Goal: Task Accomplishment & Management: Use online tool/utility

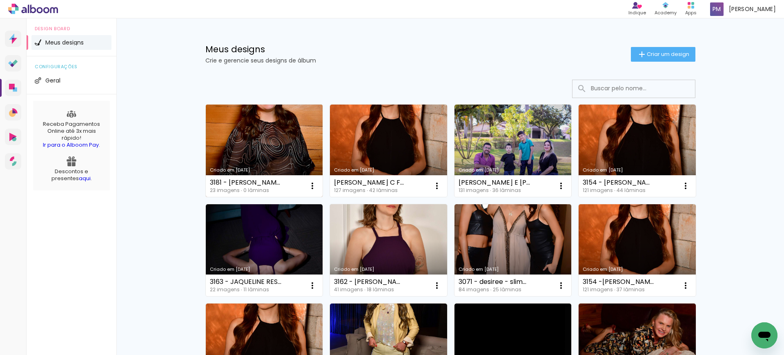
click at [255, 131] on link "Criado em [DATE]" at bounding box center [264, 151] width 117 height 92
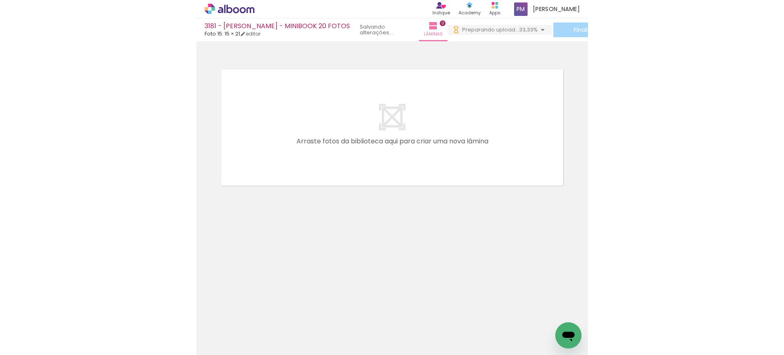
scroll to position [0, 775]
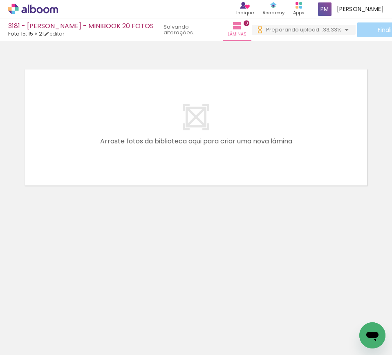
drag, startPoint x: 147, startPoint y: 350, endPoint x: 24, endPoint y: 8, distance: 363.3
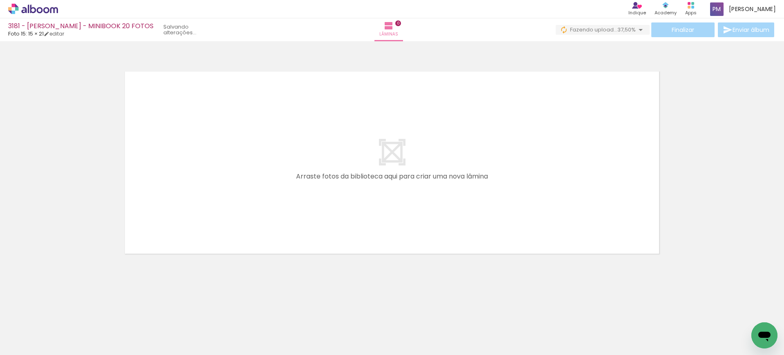
scroll to position [0, 0]
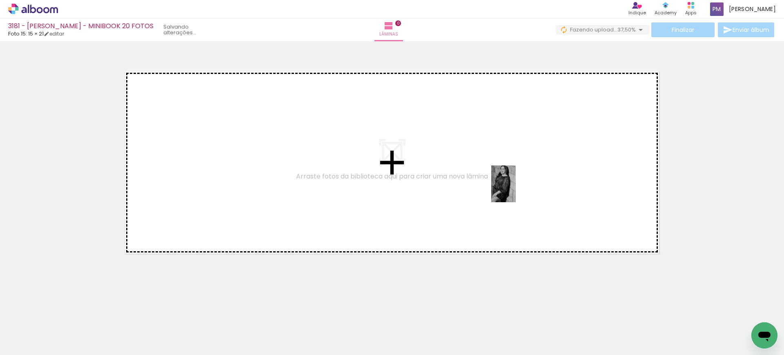
drag, startPoint x: 516, startPoint y: 190, endPoint x: 263, endPoint y: 251, distance: 259.5
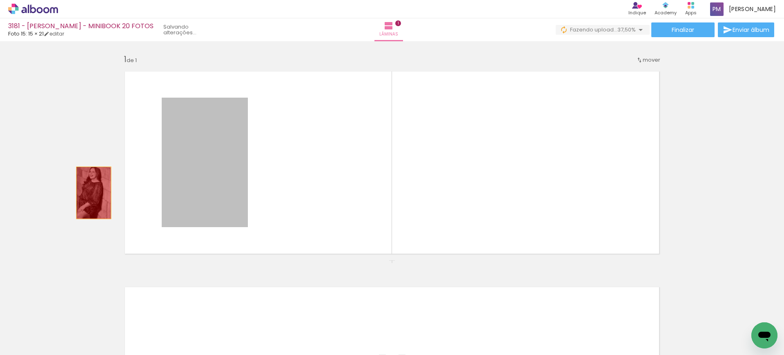
drag, startPoint x: 200, startPoint y: 197, endPoint x: 73, endPoint y: 194, distance: 127.8
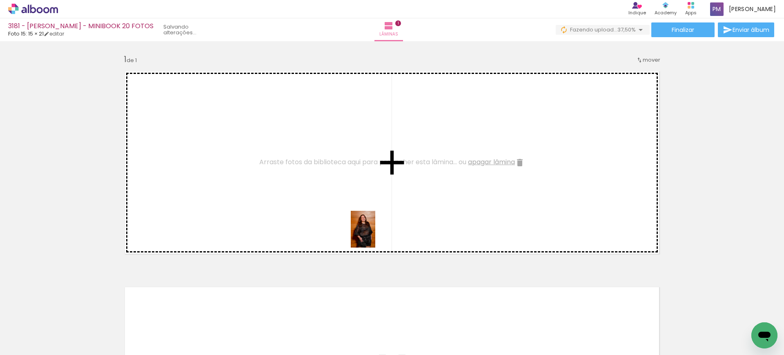
drag, startPoint x: 84, startPoint y: 332, endPoint x: 375, endPoint y: 235, distance: 307.0
click at [375, 235] on quentale-workspace at bounding box center [392, 177] width 784 height 355
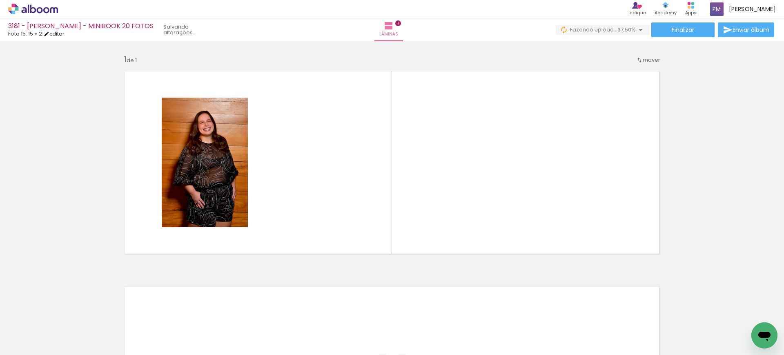
drag, startPoint x: 65, startPoint y: 32, endPoint x: 472, endPoint y: 41, distance: 407.1
click at [64, 31] on link "editar" at bounding box center [54, 33] width 20 height 7
click at [61, 36] on link "editar" at bounding box center [54, 33] width 20 height 7
click at [60, 35] on link "editar" at bounding box center [54, 33] width 20 height 7
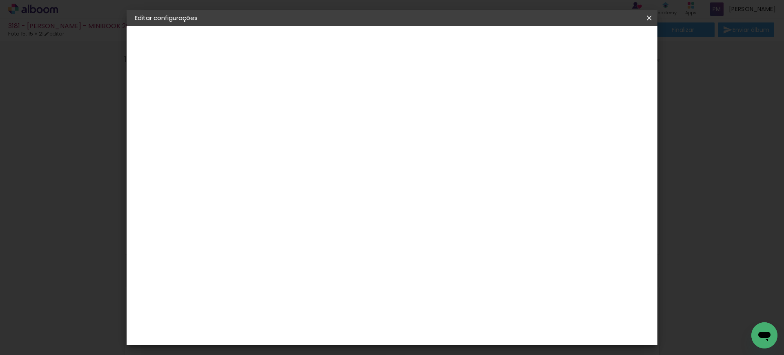
click at [168, 121] on small "15.2 × 42.6 cm" at bounding box center [172, 119] width 33 height 5
click at [313, 132] on div "Escolha o tamanho" at bounding box center [288, 151] width 47 height 38
drag, startPoint x: 647, startPoint y: 16, endPoint x: 644, endPoint y: 20, distance: 4.9
click at [646, 16] on iron-icon at bounding box center [649, 18] width 10 height 8
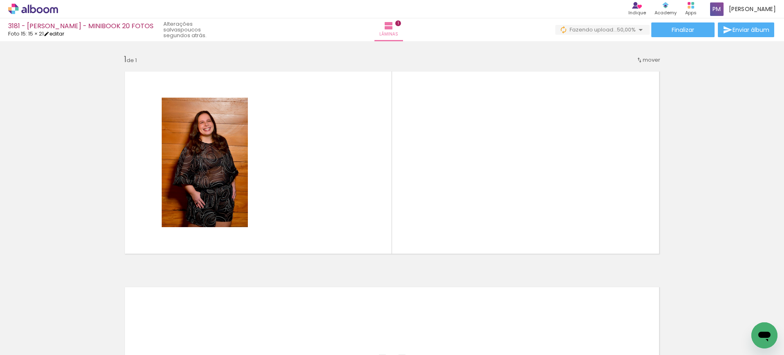
click at [60, 35] on link "editar" at bounding box center [54, 33] width 20 height 7
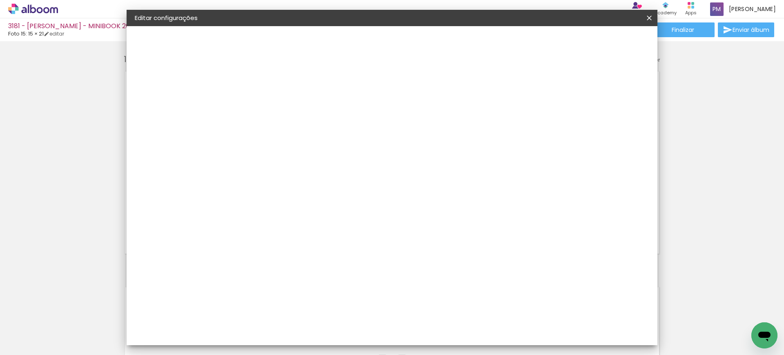
click at [178, 115] on paper-button "15 × 21 15.2 × 42.6 cm" at bounding box center [179, 119] width 89 height 16
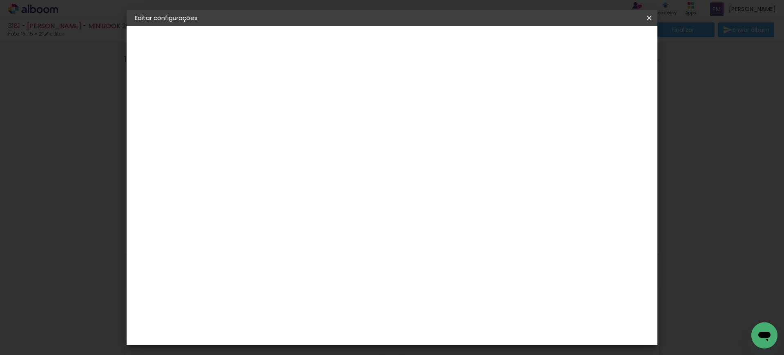
scroll to position [247, 0]
click at [323, 295] on span "15 × 20" at bounding box center [304, 306] width 38 height 22
drag, startPoint x: 632, startPoint y: 43, endPoint x: 706, endPoint y: 354, distance: 319.4
click at [0, 0] on slot "Avançar" at bounding box center [0, 0] width 0 height 0
click at [530, 41] on span "Salvar configurações" at bounding box center [499, 43] width 60 height 6
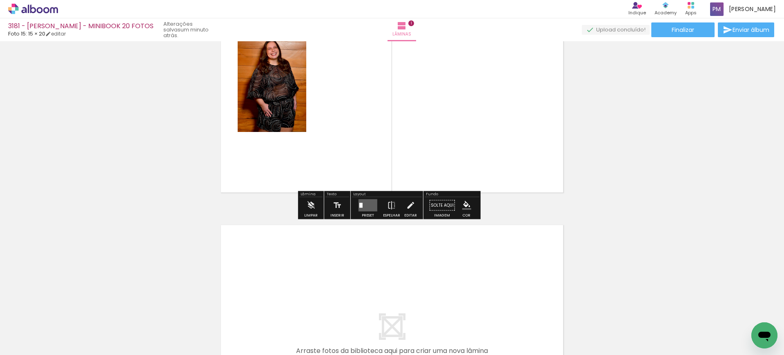
scroll to position [170, 0]
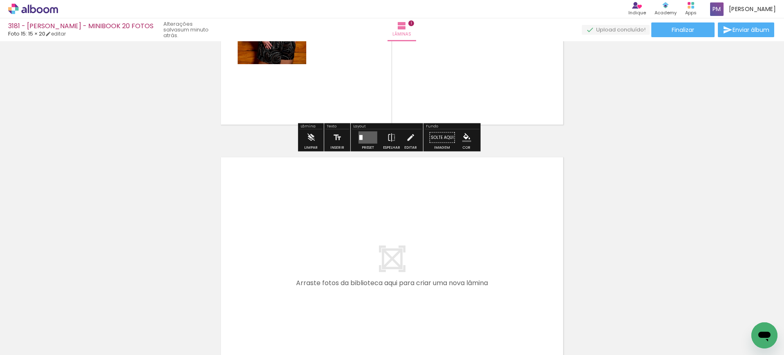
drag, startPoint x: 393, startPoint y: 137, endPoint x: 407, endPoint y: 150, distance: 19.1
click at [393, 137] on iron-icon at bounding box center [391, 137] width 9 height 16
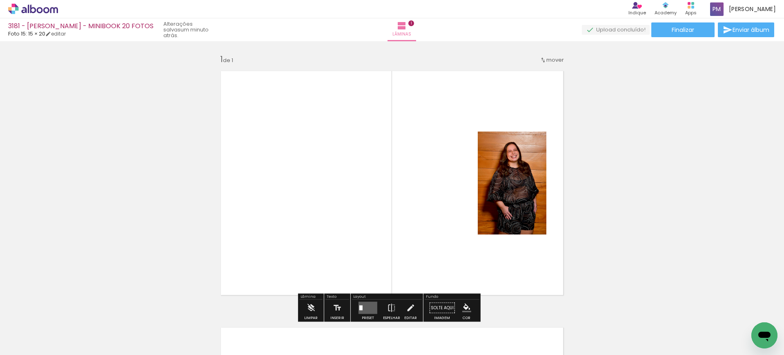
scroll to position [85, 0]
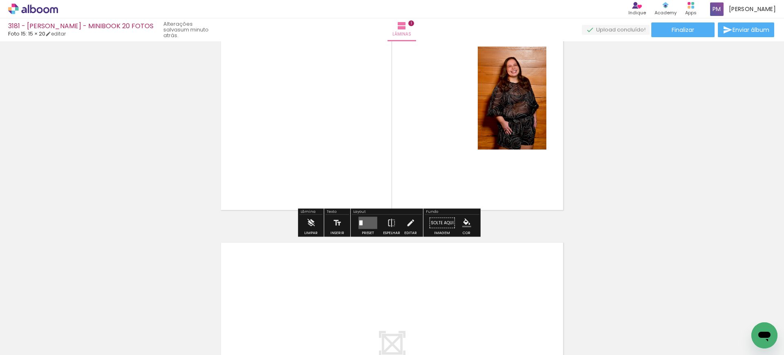
click at [360, 224] on div at bounding box center [360, 222] width 3 height 5
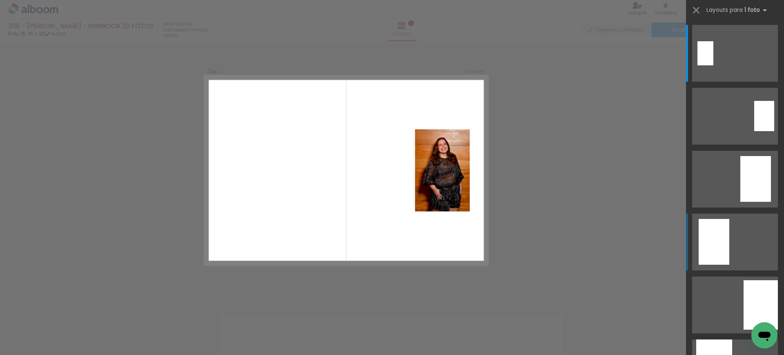
scroll to position [11, 0]
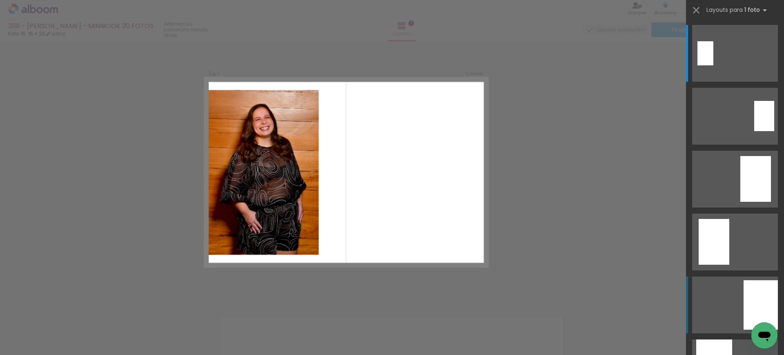
click at [721, 301] on quentale-layouter at bounding box center [735, 304] width 86 height 57
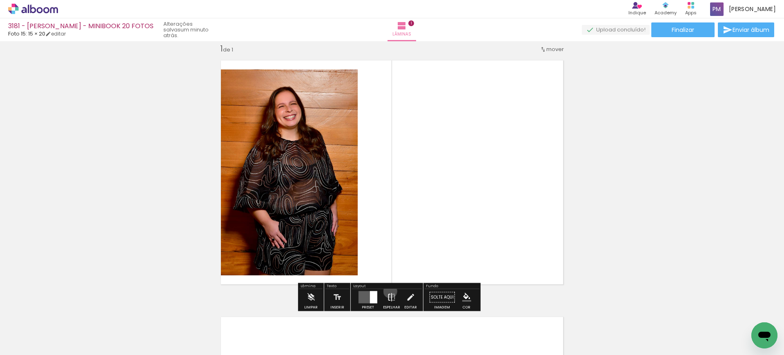
click at [388, 291] on iron-icon at bounding box center [391, 297] width 9 height 16
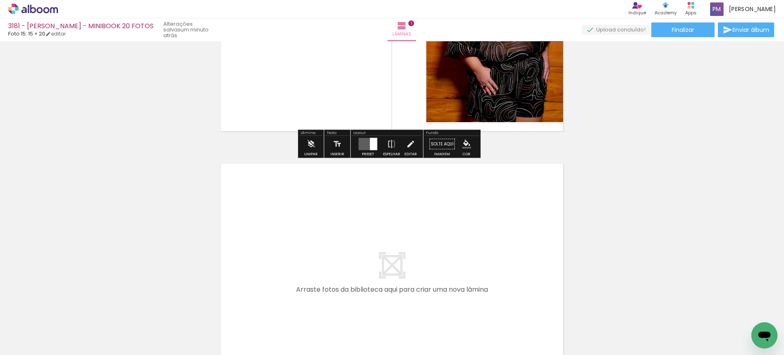
scroll to position [181, 0]
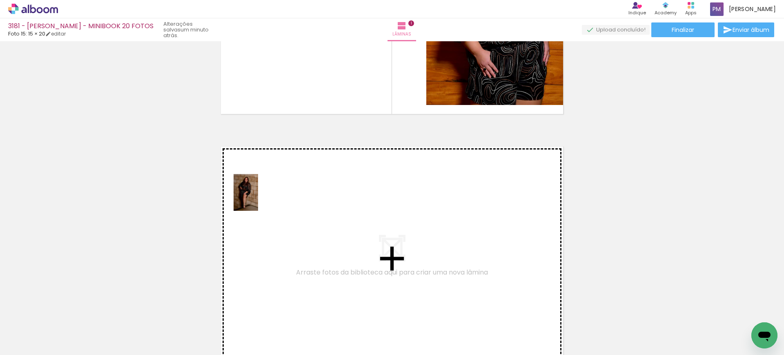
drag, startPoint x: 185, startPoint y: 235, endPoint x: 258, endPoint y: 198, distance: 82.0
click at [258, 198] on quentale-workspace at bounding box center [392, 177] width 784 height 355
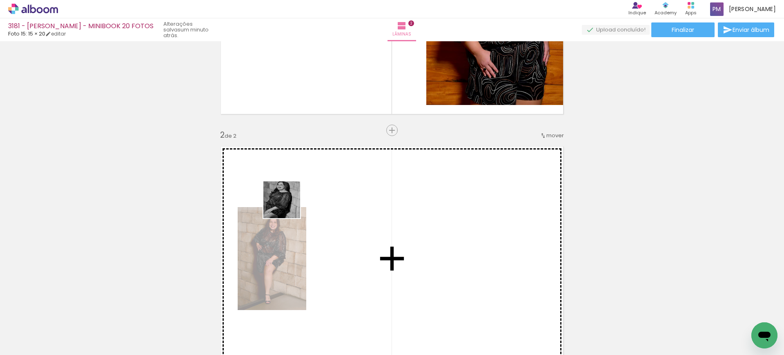
scroll to position [267, 0]
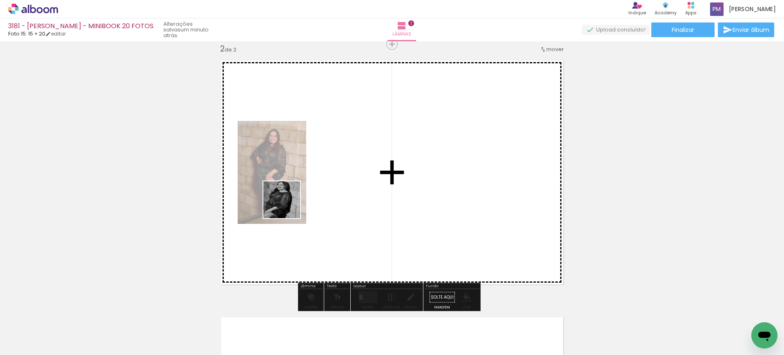
drag, startPoint x: 172, startPoint y: 325, endPoint x: 288, endPoint y: 206, distance: 165.7
click at [288, 206] on quentale-workspace at bounding box center [392, 177] width 784 height 355
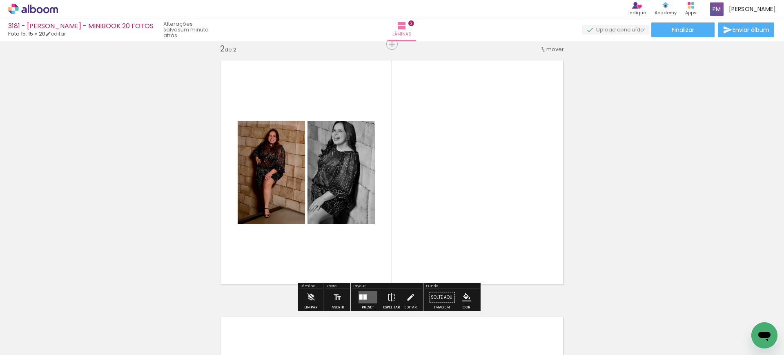
drag, startPoint x: 218, startPoint y: 332, endPoint x: 351, endPoint y: 170, distance: 209.4
click at [351, 170] on quentale-workspace at bounding box center [392, 177] width 784 height 355
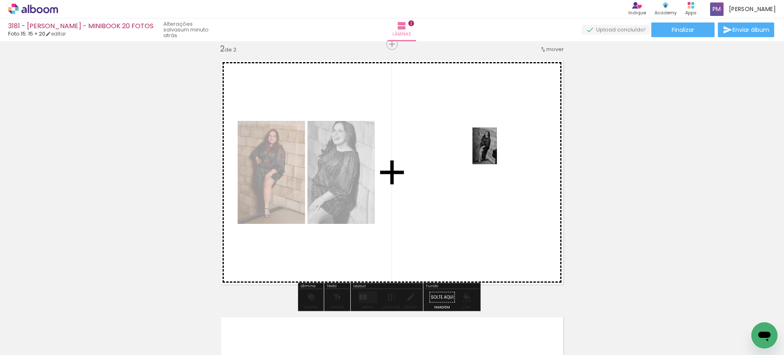
drag, startPoint x: 276, startPoint y: 286, endPoint x: 632, endPoint y: 328, distance: 359.3
click at [494, 153] on quentale-workspace at bounding box center [392, 177] width 784 height 355
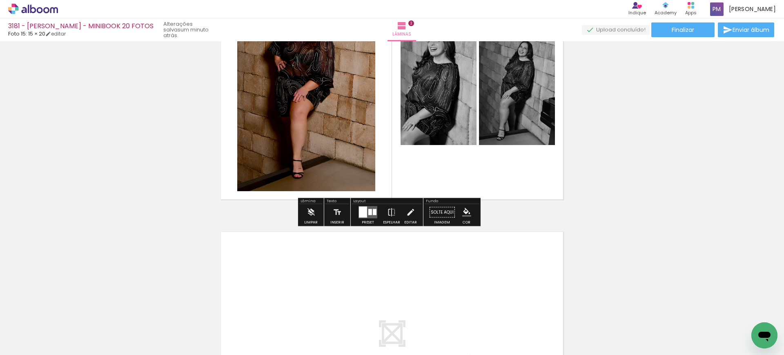
scroll to position [437, 0]
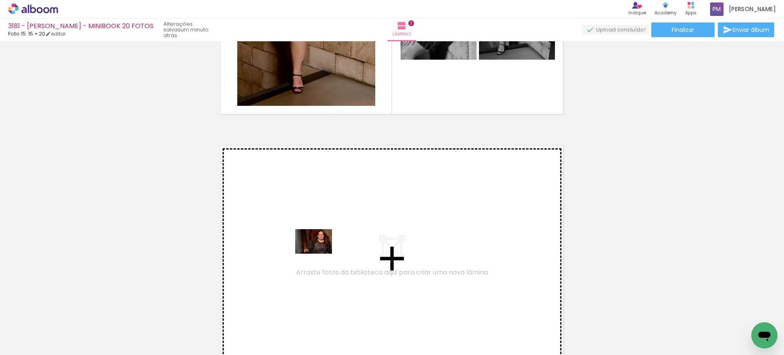
drag, startPoint x: 277, startPoint y: 330, endPoint x: 320, endPoint y: 254, distance: 87.4
click at [320, 254] on quentale-workspace at bounding box center [392, 177] width 784 height 355
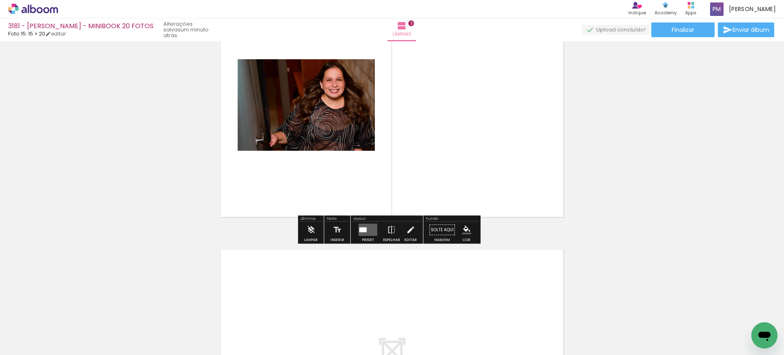
scroll to position [608, 0]
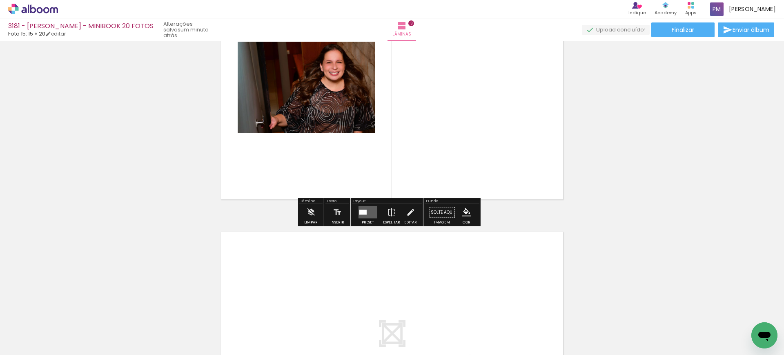
drag, startPoint x: 359, startPoint y: 212, endPoint x: 370, endPoint y: 214, distance: 11.2
click at [360, 212] on div at bounding box center [362, 212] width 7 height 5
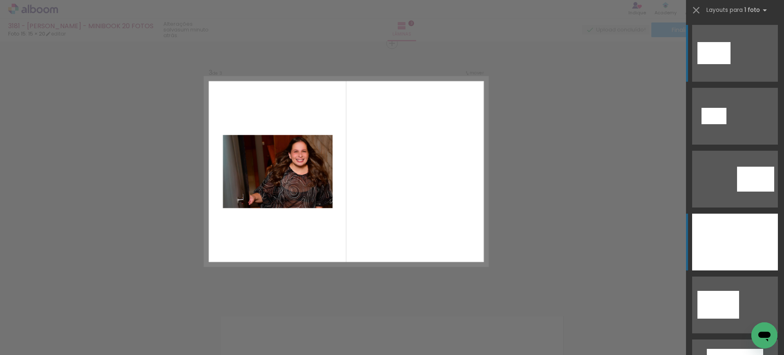
scroll to position [523, 0]
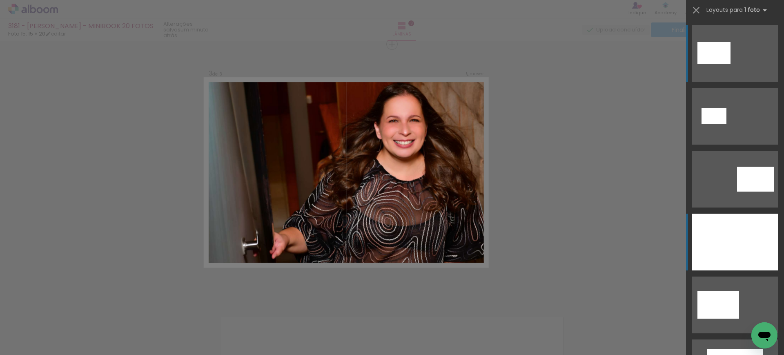
click at [729, 234] on div at bounding box center [735, 242] width 86 height 57
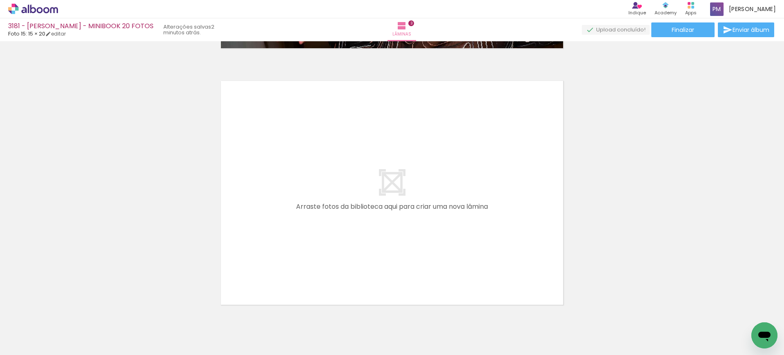
scroll to position [779, 0]
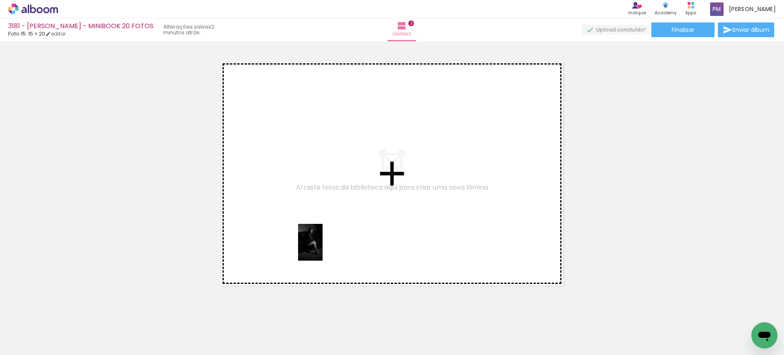
click at [323, 248] on quentale-workspace at bounding box center [392, 177] width 784 height 355
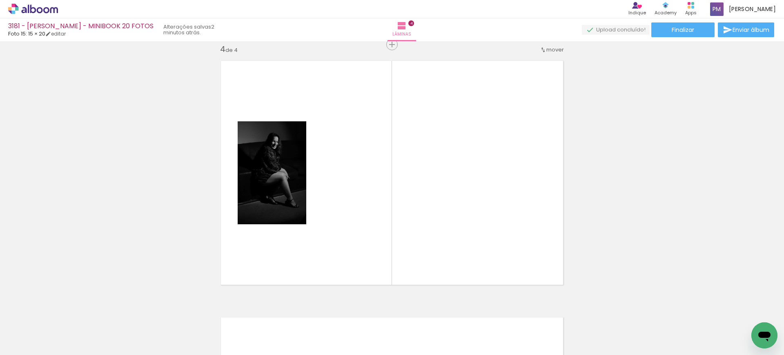
scroll to position [780, 0]
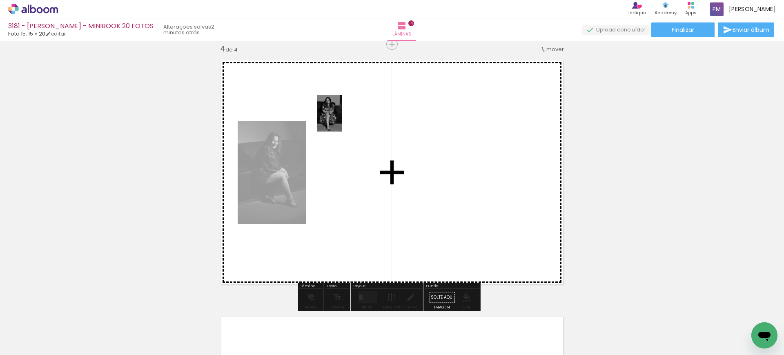
drag, startPoint x: 423, startPoint y: 166, endPoint x: 646, endPoint y: 301, distance: 260.1
click at [344, 122] on quentale-workspace at bounding box center [392, 177] width 784 height 355
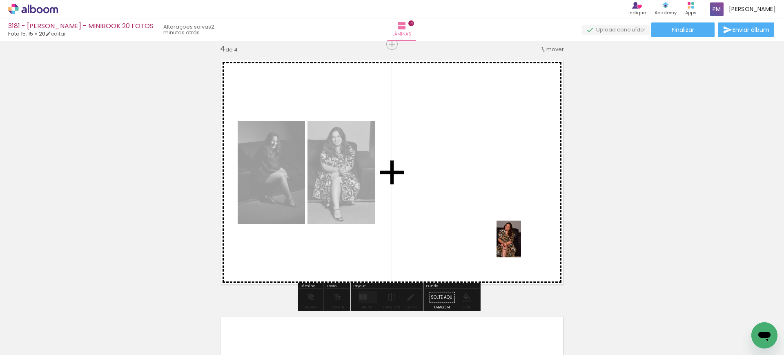
drag, startPoint x: 640, startPoint y: 323, endPoint x: 519, endPoint y: 237, distance: 148.7
click at [521, 243] on quentale-workspace at bounding box center [392, 177] width 784 height 355
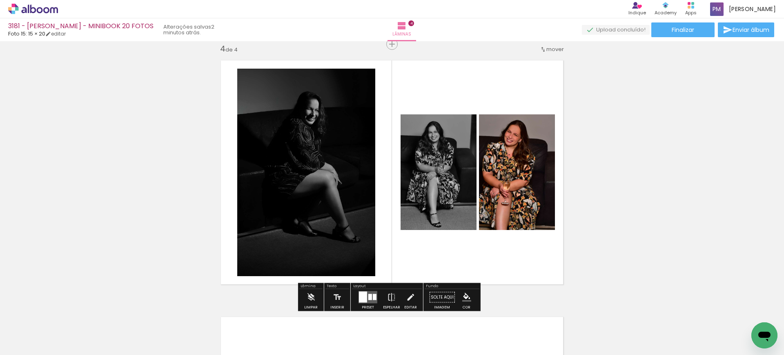
drag, startPoint x: 519, startPoint y: 237, endPoint x: 199, endPoint y: 131, distance: 337.2
click at [462, 298] on iron-icon "color picker" at bounding box center [466, 297] width 9 height 9
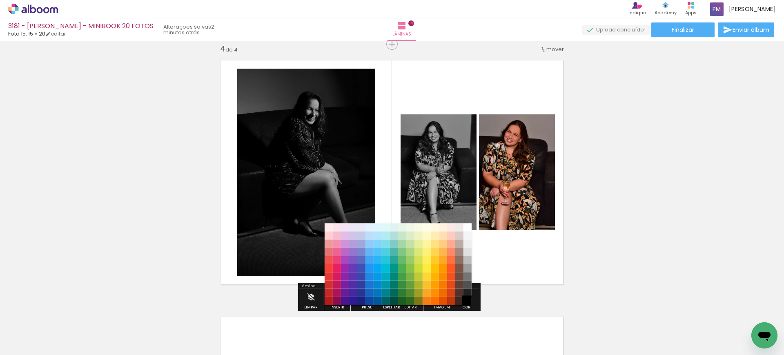
click at [470, 300] on paper-item "#000000" at bounding box center [467, 301] width 8 height 8
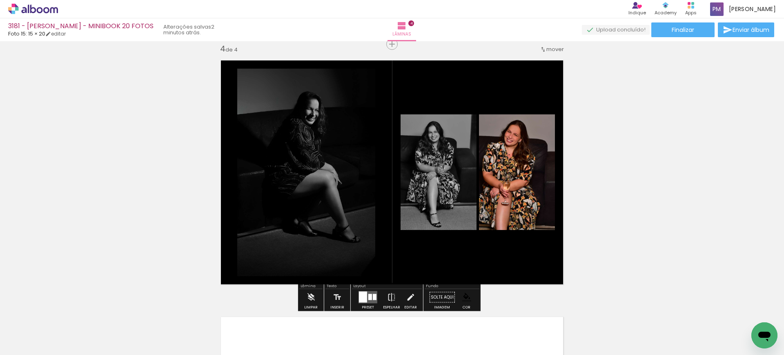
click at [365, 298] on quentale-layouter at bounding box center [367, 297] width 19 height 12
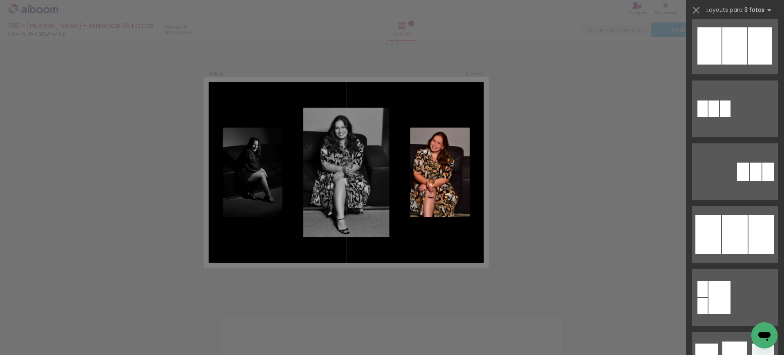
scroll to position [681, 0]
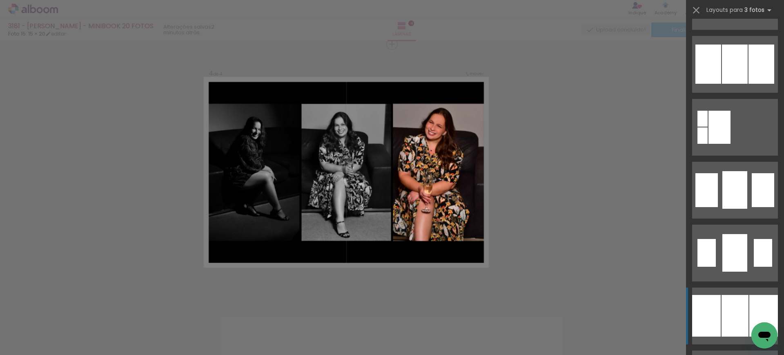
click at [730, 300] on div at bounding box center [734, 316] width 27 height 42
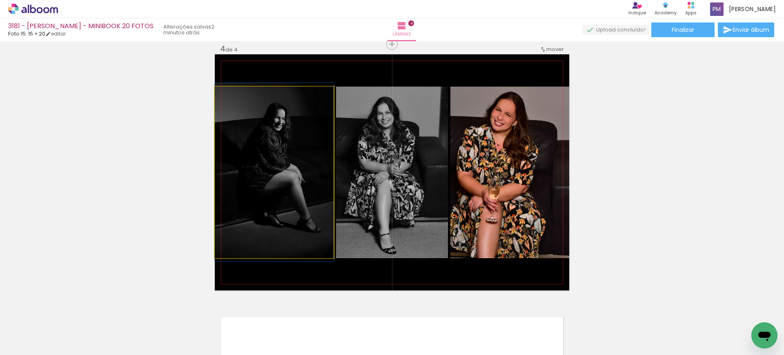
drag, startPoint x: 301, startPoint y: 187, endPoint x: 385, endPoint y: 182, distance: 83.8
click at [0, 0] on slot at bounding box center [0, 0] width 0 height 0
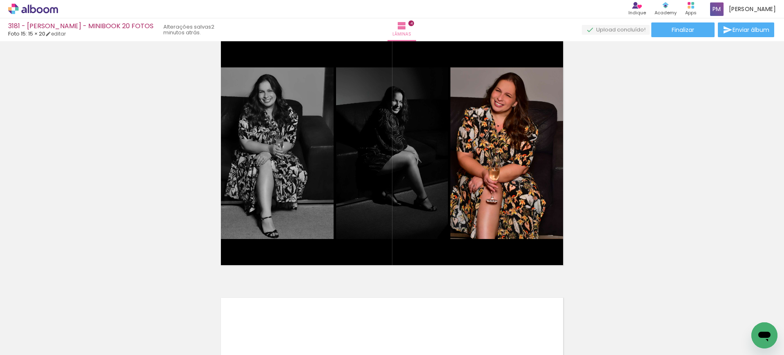
scroll to position [780, 0]
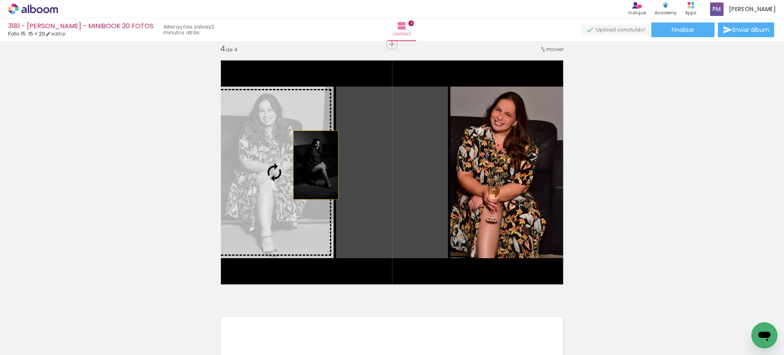
drag, startPoint x: 388, startPoint y: 175, endPoint x: 312, endPoint y: 165, distance: 77.0
click at [0, 0] on slot at bounding box center [0, 0] width 0 height 0
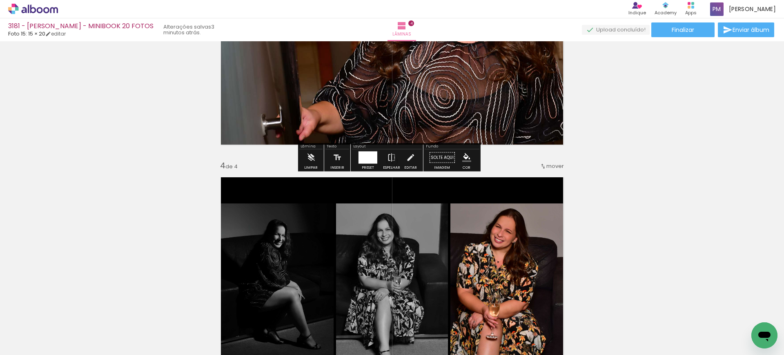
scroll to position [695, 0]
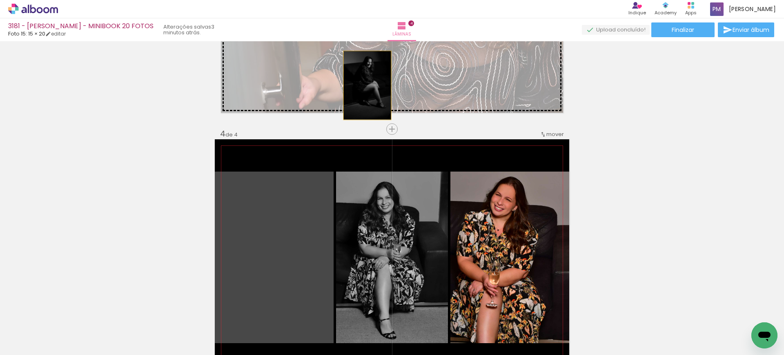
drag, startPoint x: 280, startPoint y: 236, endPoint x: 437, endPoint y: 100, distance: 207.6
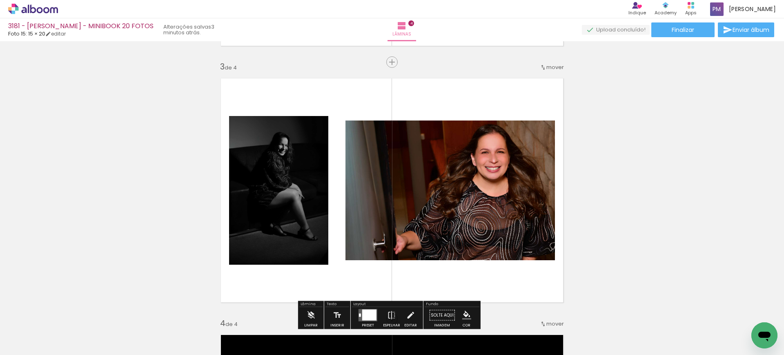
scroll to position [525, 0]
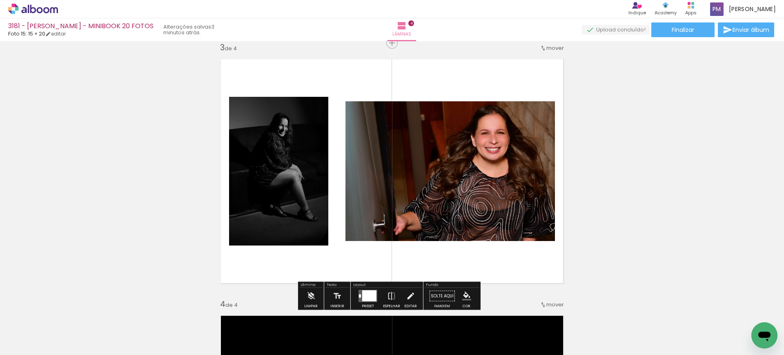
click at [467, 298] on iron-icon "color picker" at bounding box center [466, 296] width 9 height 9
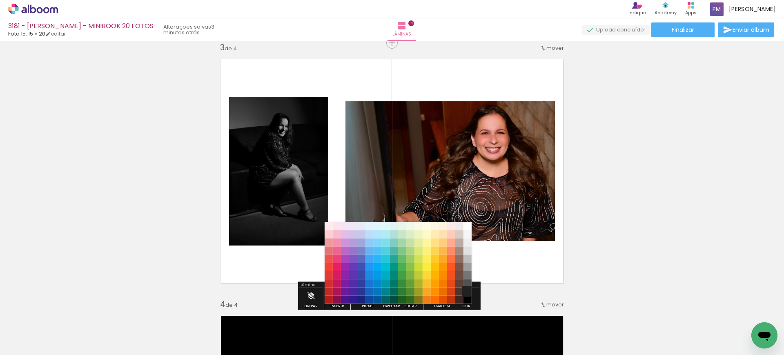
click at [467, 291] on paper-item "#212121" at bounding box center [467, 291] width 8 height 8
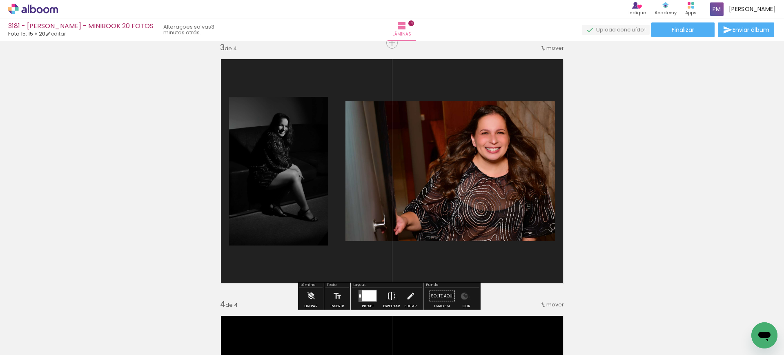
click at [462, 296] on iron-icon "color picker" at bounding box center [466, 296] width 9 height 9
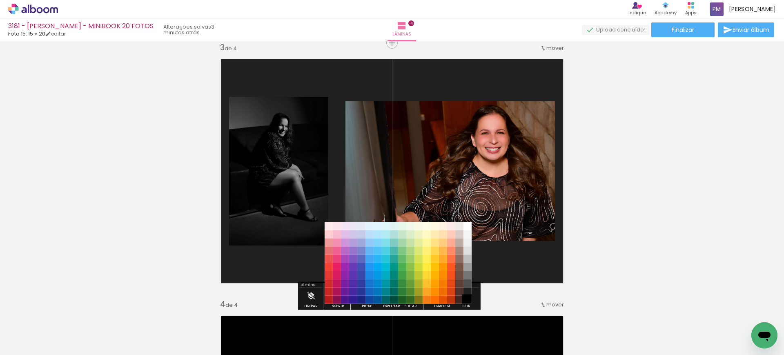
click at [468, 302] on paper-item "#000000" at bounding box center [467, 300] width 8 height 8
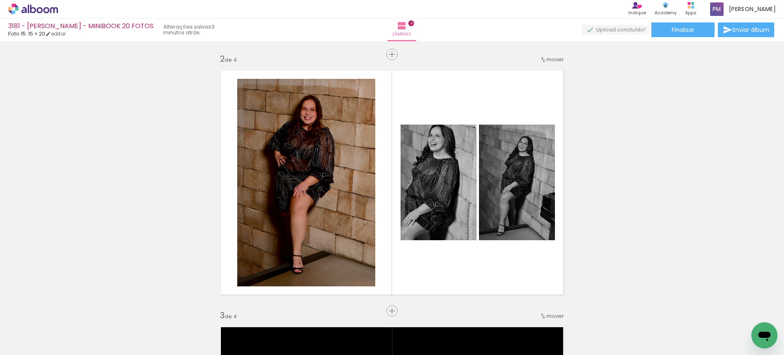
scroll to position [255, 0]
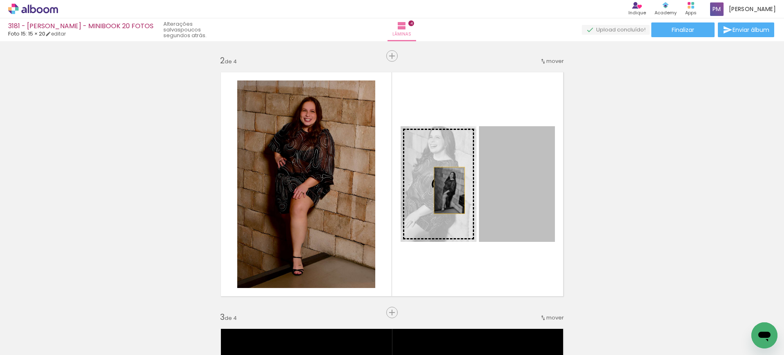
drag, startPoint x: 499, startPoint y: 185, endPoint x: 445, endPoint y: 190, distance: 54.1
click at [0, 0] on slot at bounding box center [0, 0] width 0 height 0
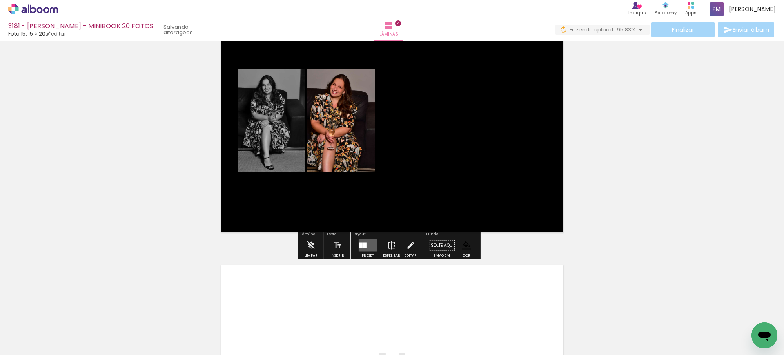
scroll to position [850, 0]
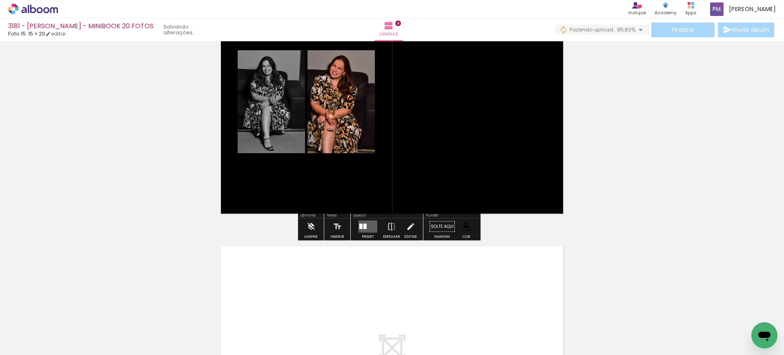
click at [367, 219] on div at bounding box center [368, 226] width 22 height 16
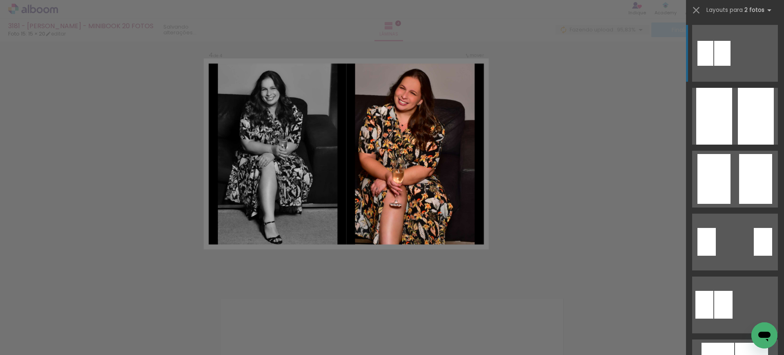
scroll to position [780, 0]
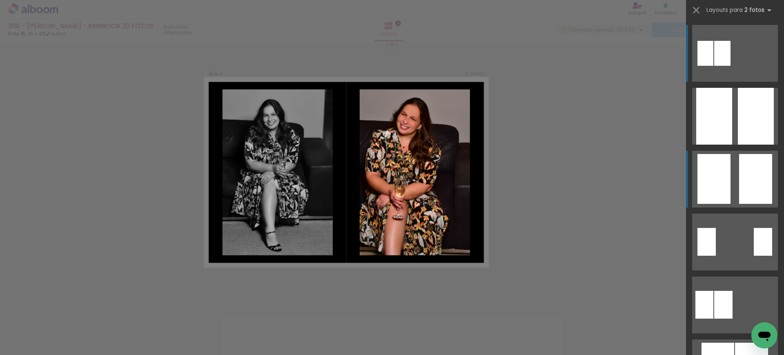
click at [714, 182] on div at bounding box center [713, 179] width 33 height 50
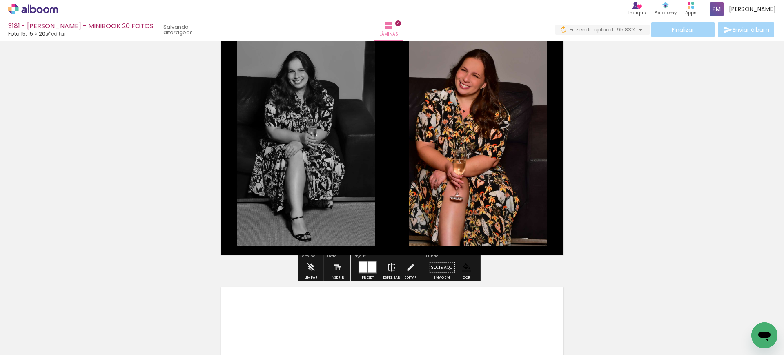
scroll to position [950, 0]
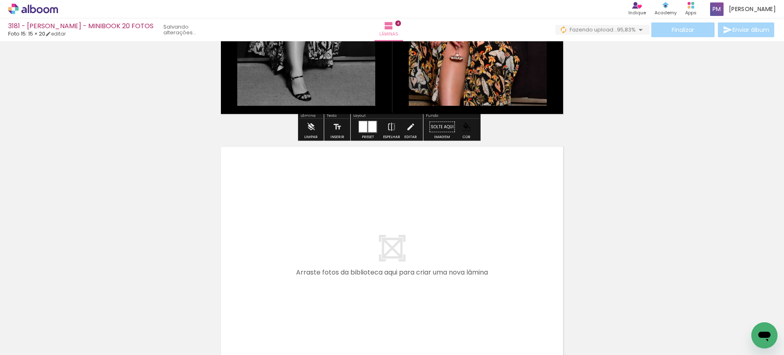
click at [417, 222] on quentale-workspace at bounding box center [392, 177] width 784 height 355
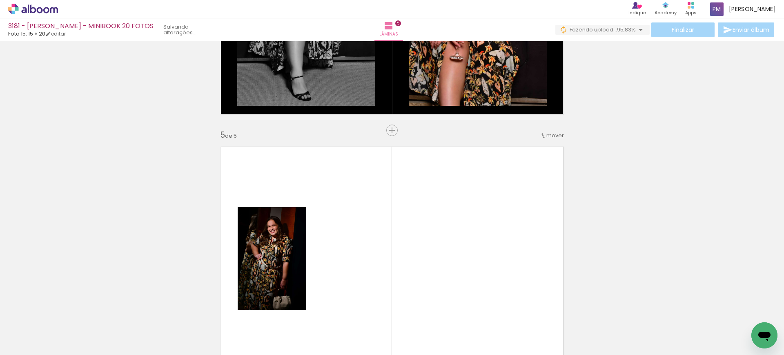
scroll to position [1036, 0]
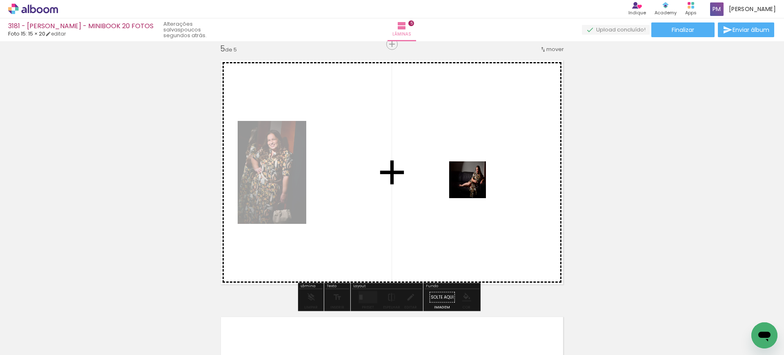
drag, startPoint x: 493, startPoint y: 328, endPoint x: 483, endPoint y: 280, distance: 48.8
click at [465, 187] on quentale-workspace at bounding box center [392, 177] width 784 height 355
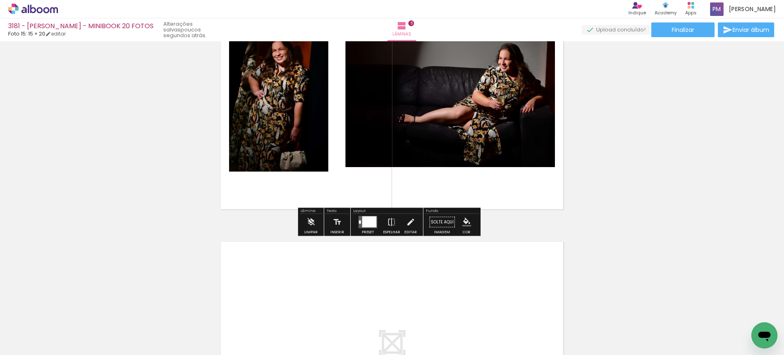
scroll to position [1121, 0]
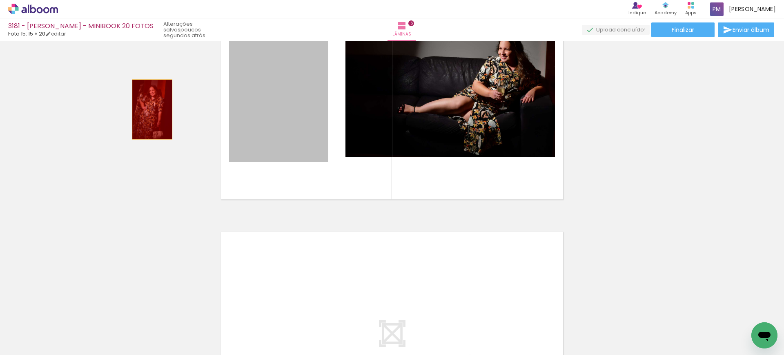
drag, startPoint x: 183, startPoint y: 111, endPoint x: 351, endPoint y: 238, distance: 210.8
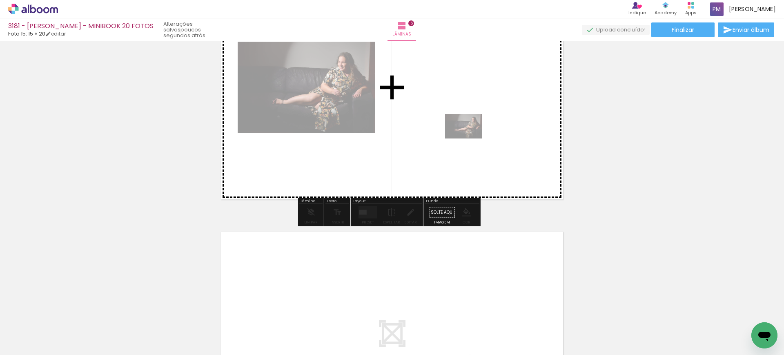
drag, startPoint x: 500, startPoint y: 328, endPoint x: 470, endPoint y: 138, distance: 192.2
click at [470, 138] on quentale-workspace at bounding box center [392, 177] width 784 height 355
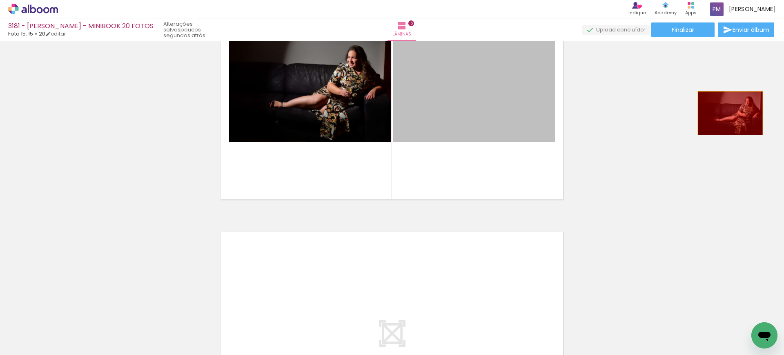
drag, startPoint x: 478, startPoint y: 106, endPoint x: 655, endPoint y: 139, distance: 180.3
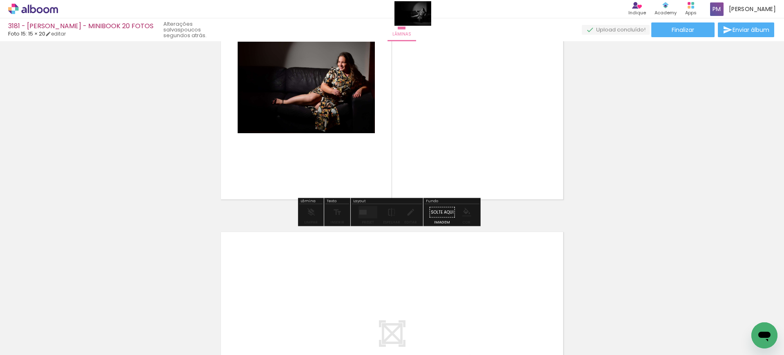
drag, startPoint x: 534, startPoint y: 331, endPoint x: 419, endPoint y: 26, distance: 326.5
click at [419, 26] on quentale-workspace at bounding box center [392, 177] width 784 height 355
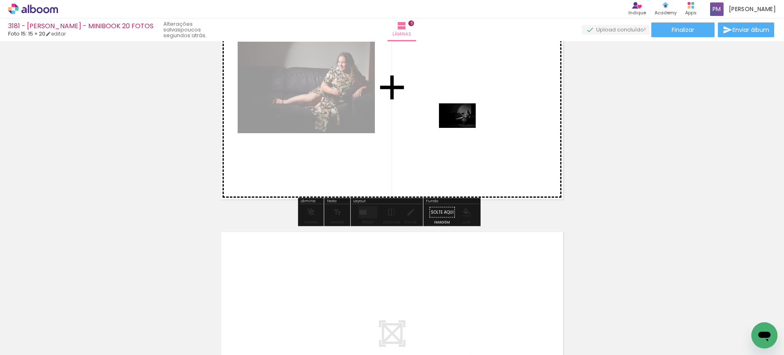
drag, startPoint x: 551, startPoint y: 329, endPoint x: 463, endPoint y: 127, distance: 220.0
click at [463, 127] on quentale-workspace at bounding box center [392, 177] width 784 height 355
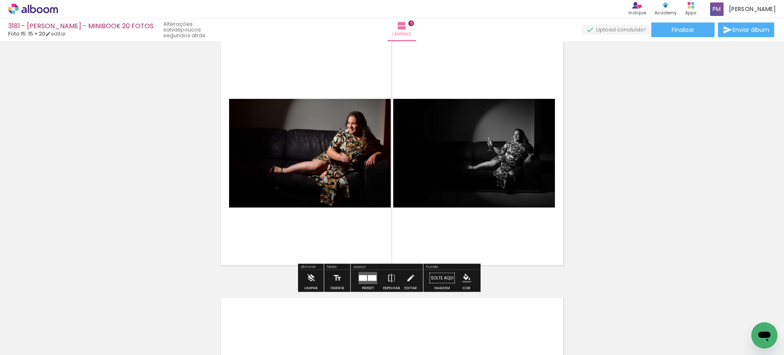
scroll to position [1036, 0]
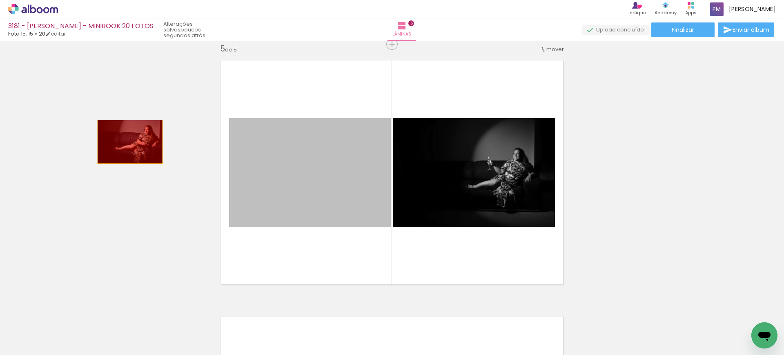
drag, startPoint x: 331, startPoint y: 162, endPoint x: 126, endPoint y: 142, distance: 206.0
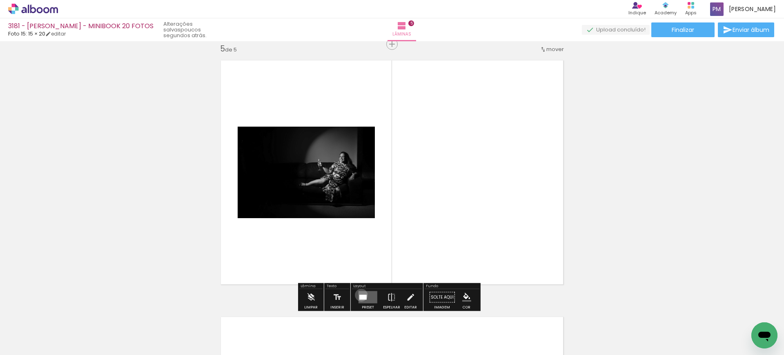
drag, startPoint x: 359, startPoint y: 295, endPoint x: 522, endPoint y: 205, distance: 185.8
click at [359, 295] on div at bounding box center [362, 297] width 7 height 5
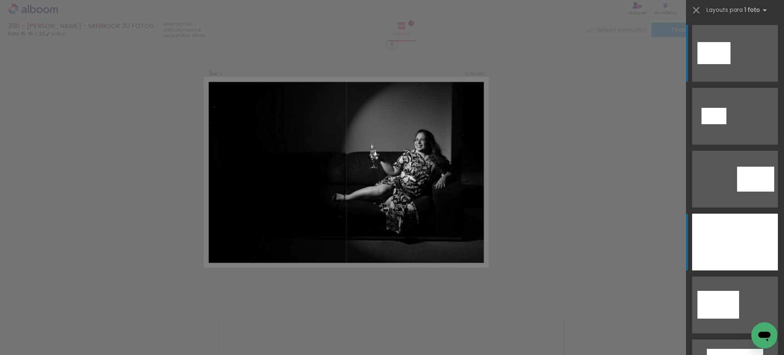
click at [732, 242] on div at bounding box center [735, 242] width 86 height 57
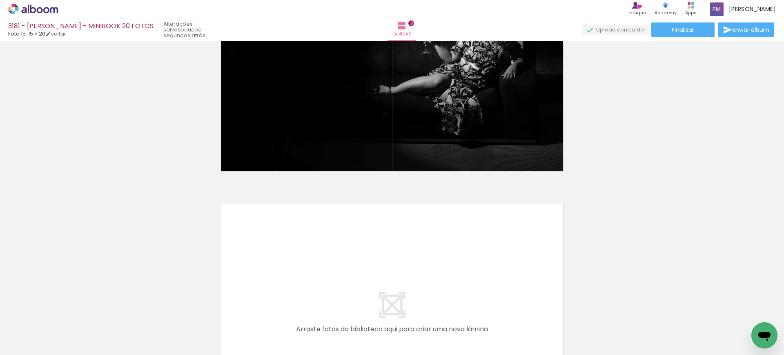
scroll to position [1206, 0]
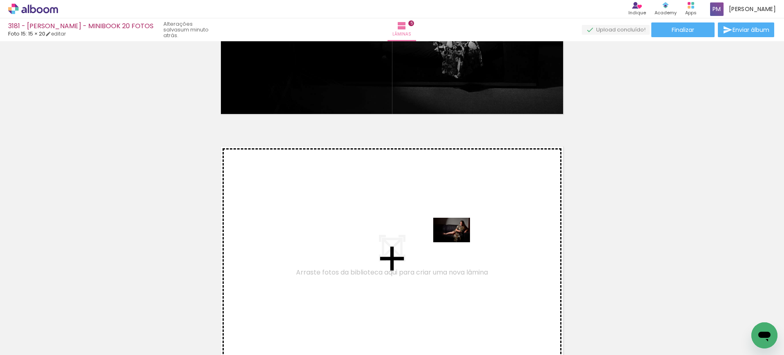
drag, startPoint x: 497, startPoint y: 318, endPoint x: 458, endPoint y: 242, distance: 85.8
click at [458, 242] on quentale-workspace at bounding box center [392, 177] width 784 height 355
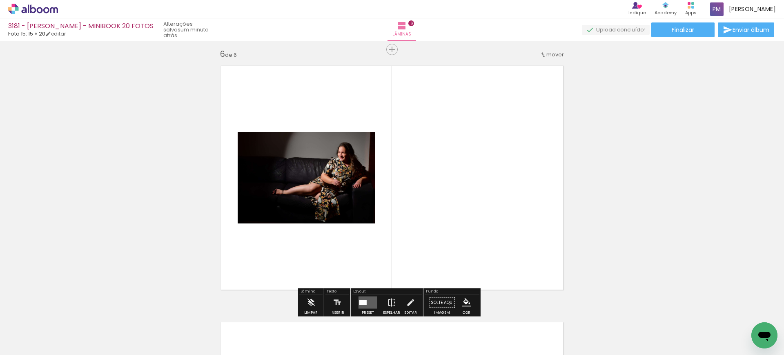
scroll to position [1293, 0]
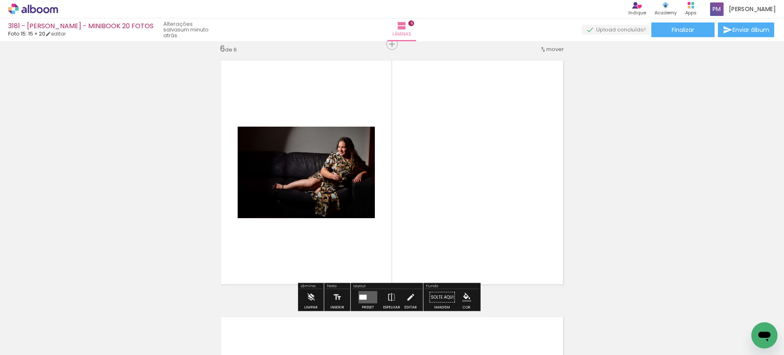
click at [366, 292] on quentale-layouter at bounding box center [367, 297] width 19 height 12
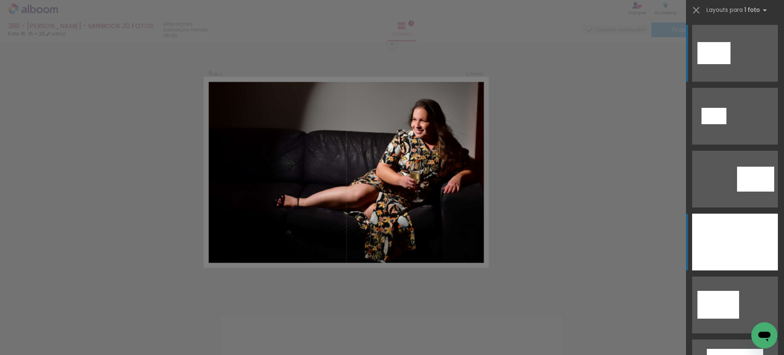
click at [713, 243] on div at bounding box center [735, 242] width 86 height 57
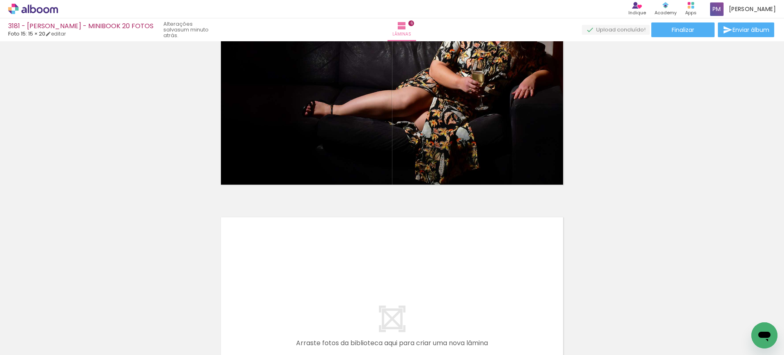
scroll to position [1462, 0]
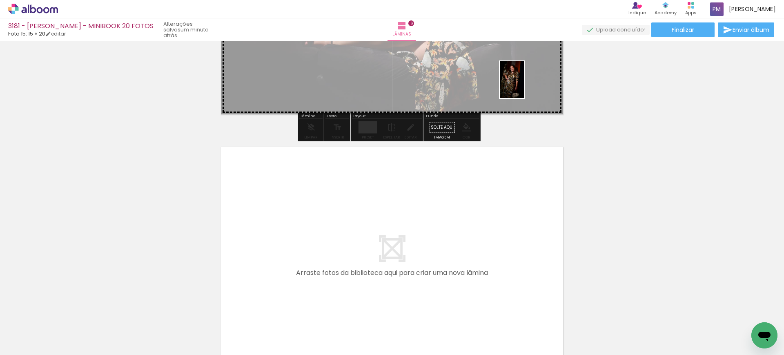
drag, startPoint x: 462, startPoint y: 327, endPoint x: 524, endPoint y: 86, distance: 249.2
click at [524, 86] on quentale-workspace at bounding box center [392, 177] width 784 height 355
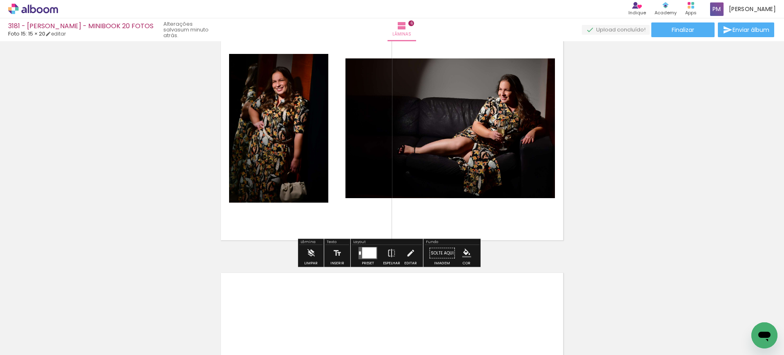
scroll to position [1293, 0]
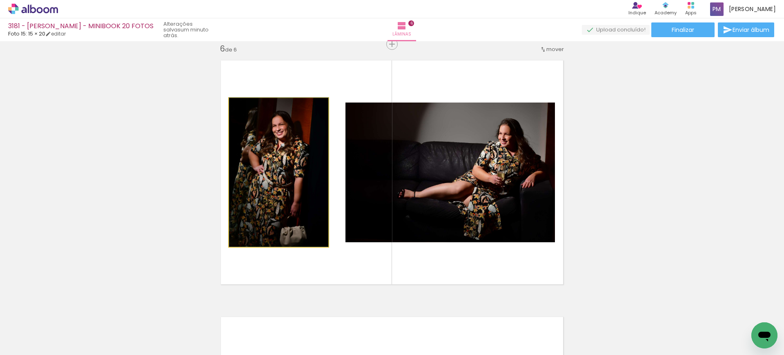
drag, startPoint x: 302, startPoint y: 176, endPoint x: 469, endPoint y: 238, distance: 178.0
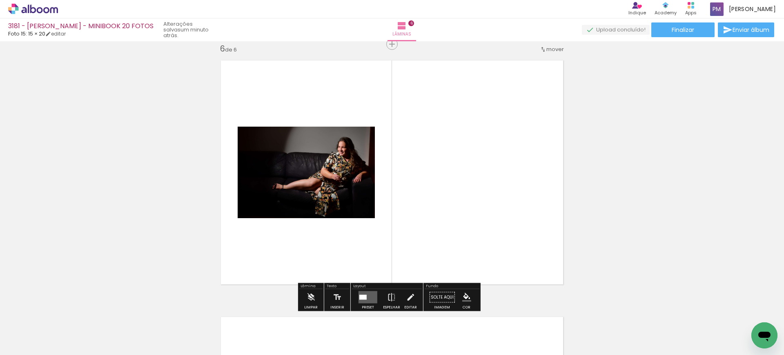
click at [367, 296] on quentale-layouter at bounding box center [367, 297] width 19 height 12
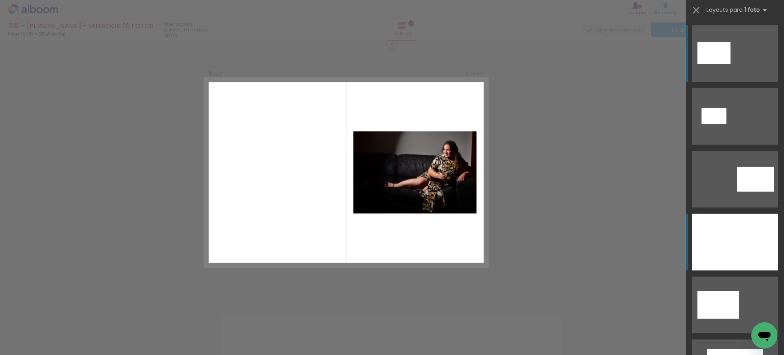
click at [728, 229] on div at bounding box center [735, 242] width 86 height 57
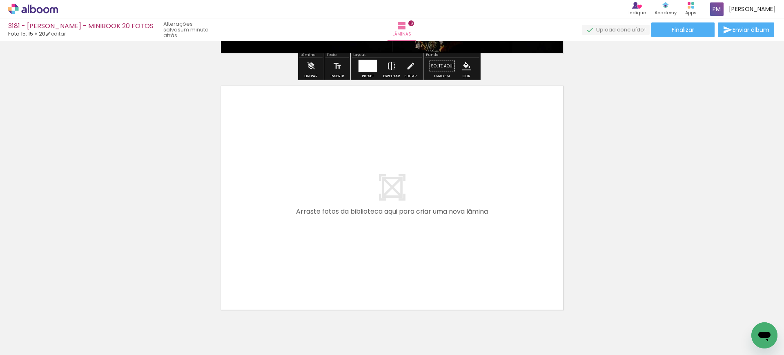
scroll to position [1548, 0]
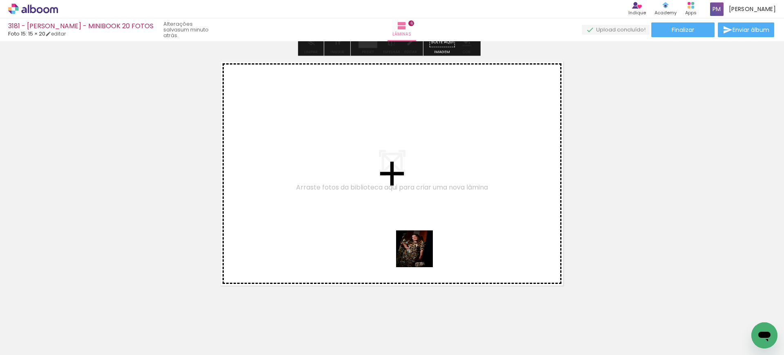
drag, startPoint x: 453, startPoint y: 317, endPoint x: 415, endPoint y: 353, distance: 52.3
click at [414, 240] on quentale-workspace at bounding box center [392, 177] width 784 height 355
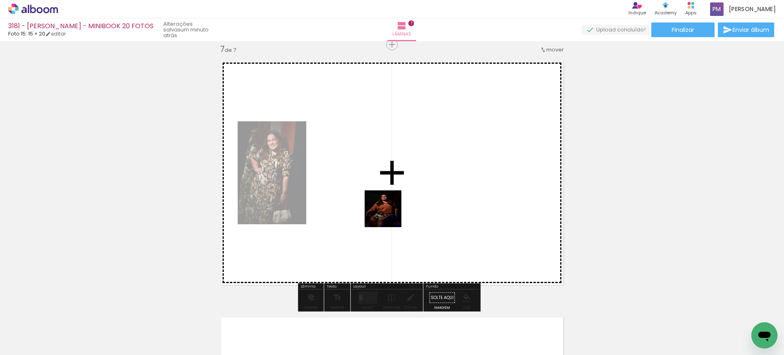
scroll to position [1549, 0]
drag, startPoint x: 407, startPoint y: 326, endPoint x: 391, endPoint y: 350, distance: 28.5
click at [389, 214] on quentale-workspace at bounding box center [392, 177] width 784 height 355
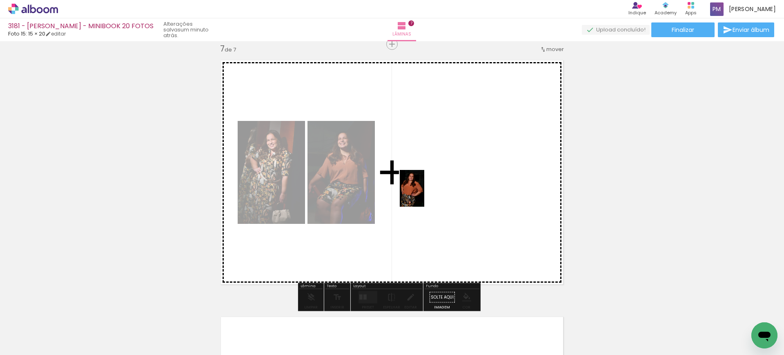
drag, startPoint x: 360, startPoint y: 320, endPoint x: 424, endPoint y: 196, distance: 139.0
click at [424, 196] on quentale-workspace at bounding box center [392, 177] width 784 height 355
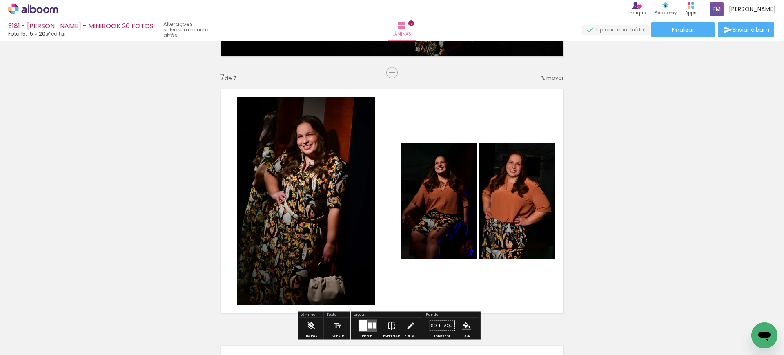
scroll to position [1634, 0]
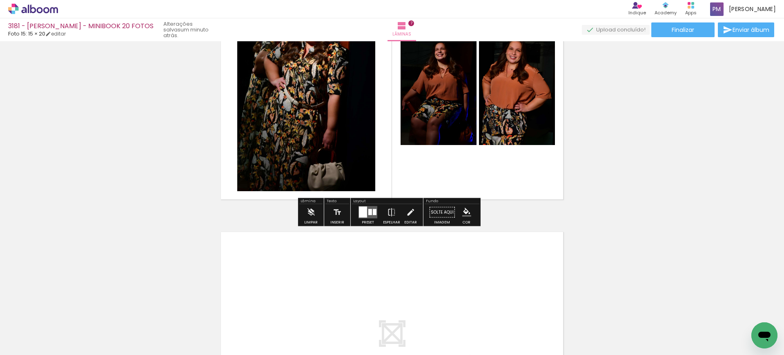
click at [366, 216] on quentale-layouter at bounding box center [367, 212] width 19 height 12
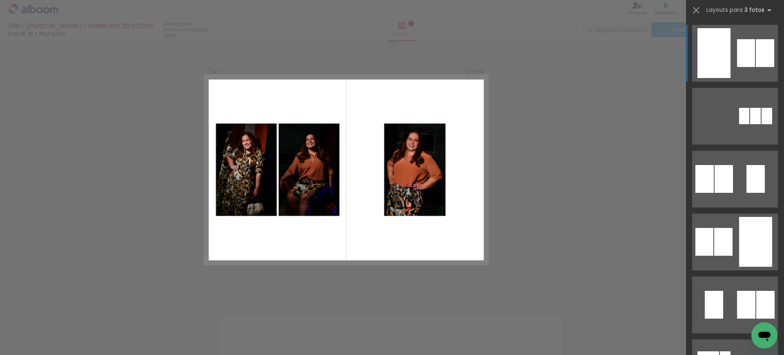
scroll to position [1549, 0]
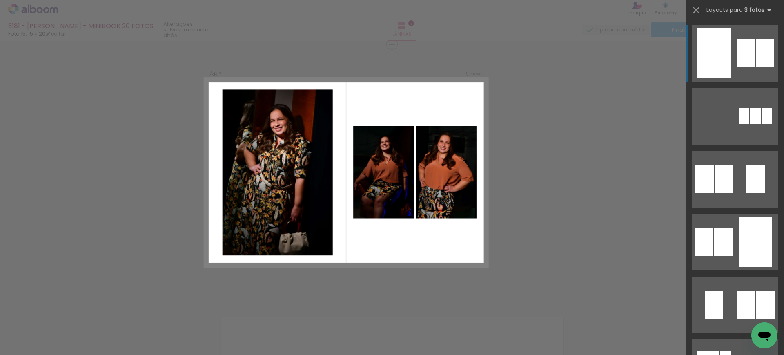
click at [721, 42] on div at bounding box center [713, 53] width 33 height 50
click at [719, 48] on div at bounding box center [713, 53] width 33 height 50
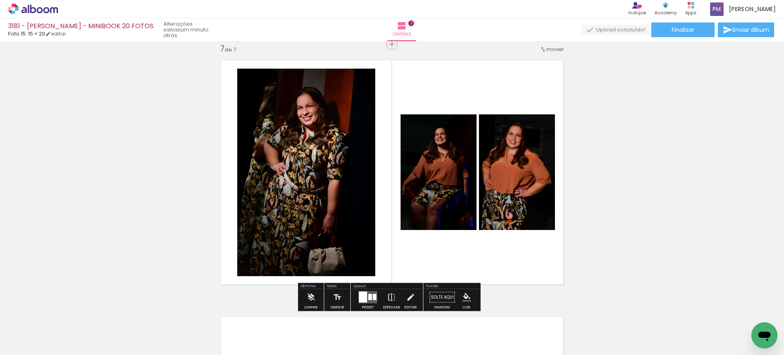
click at [464, 298] on iron-icon "color picker" at bounding box center [466, 297] width 9 height 9
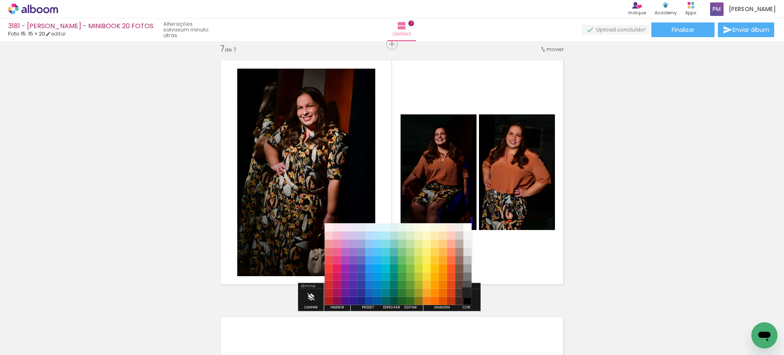
click at [471, 293] on paper-item "#212121" at bounding box center [467, 293] width 8 height 8
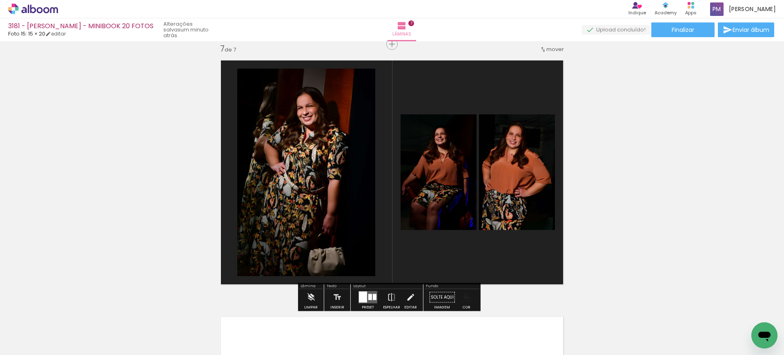
click at [467, 298] on iron-icon "color picker" at bounding box center [466, 297] width 9 height 9
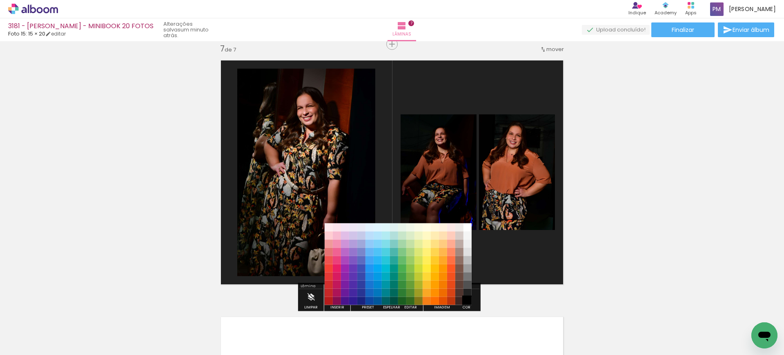
click at [467, 302] on paper-item "#000000" at bounding box center [467, 301] width 8 height 8
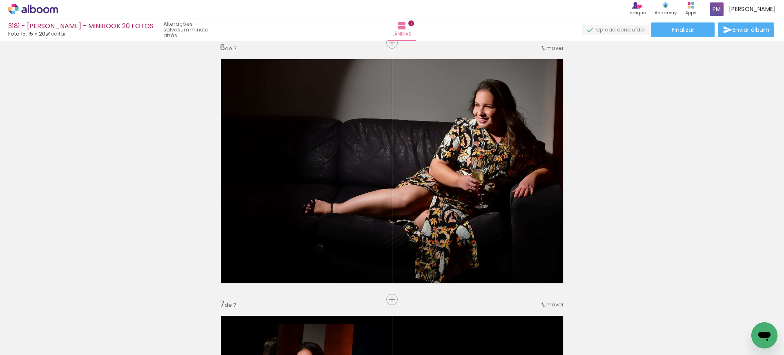
scroll to position [1251, 0]
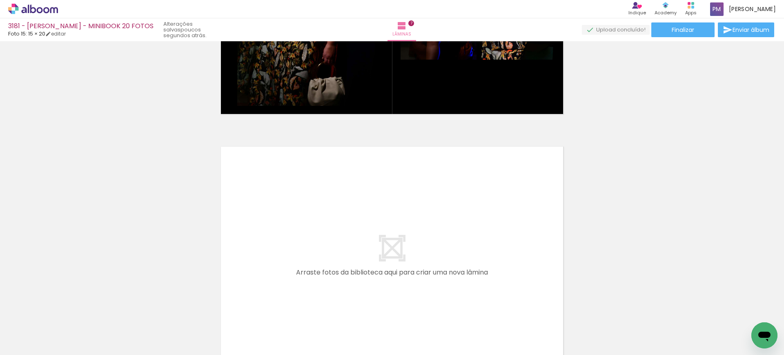
scroll to position [1804, 0]
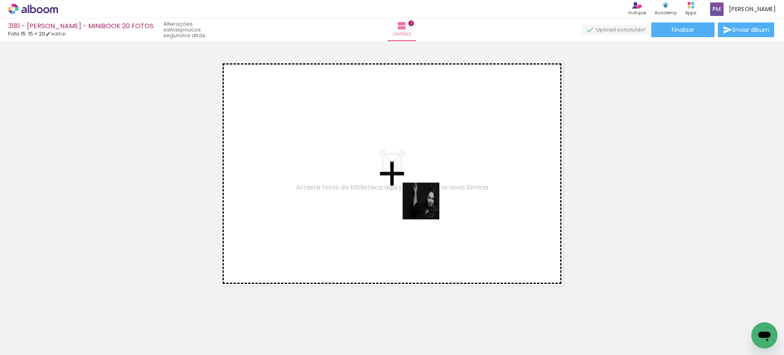
click at [425, 205] on quentale-workspace at bounding box center [392, 177] width 784 height 355
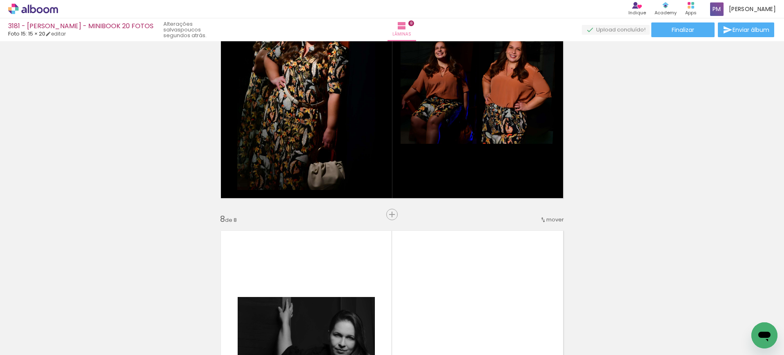
scroll to position [1805, 0]
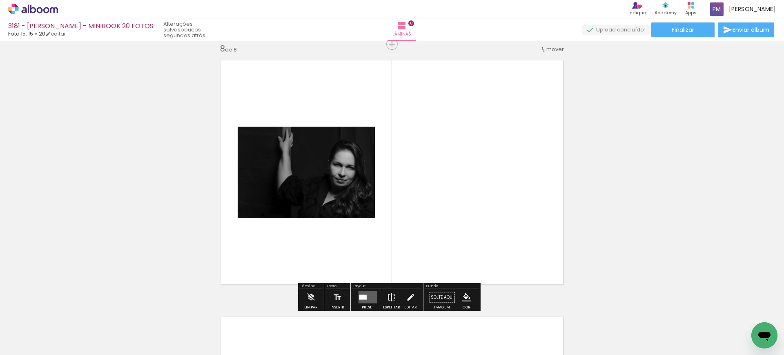
drag, startPoint x: 368, startPoint y: 290, endPoint x: 441, endPoint y: 249, distance: 83.6
click at [370, 289] on div at bounding box center [368, 297] width 22 height 16
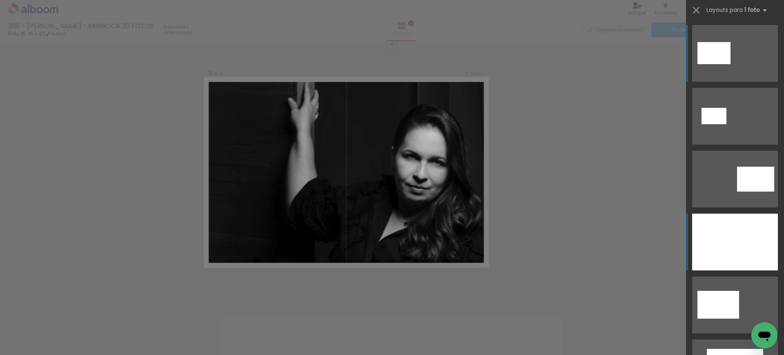
click at [720, 242] on div at bounding box center [735, 242] width 86 height 57
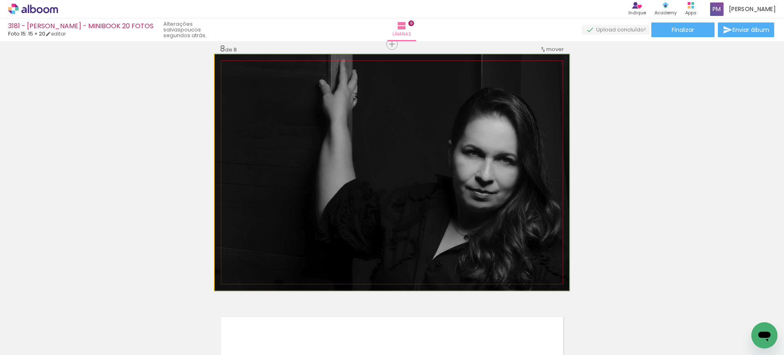
drag, startPoint x: 422, startPoint y: 154, endPoint x: 416, endPoint y: 212, distance: 58.2
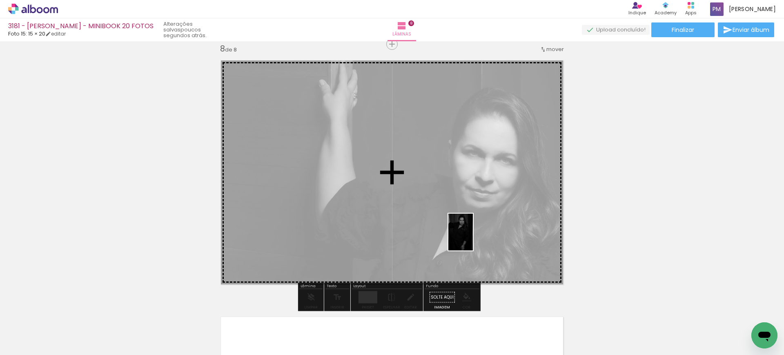
drag, startPoint x: 538, startPoint y: 343, endPoint x: 473, endPoint y: 238, distance: 123.9
click at [473, 238] on quentale-workspace at bounding box center [392, 177] width 784 height 355
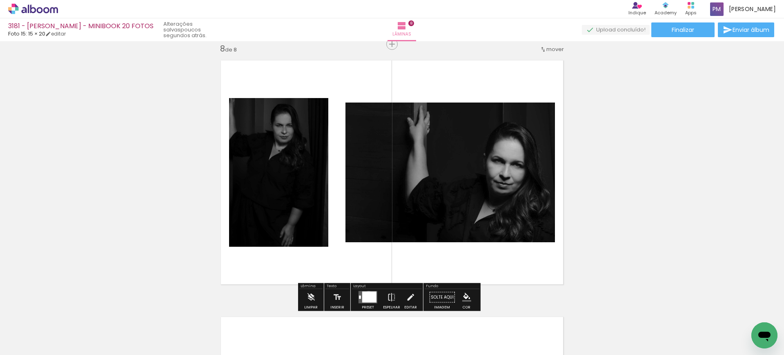
click at [367, 294] on div at bounding box center [369, 297] width 14 height 11
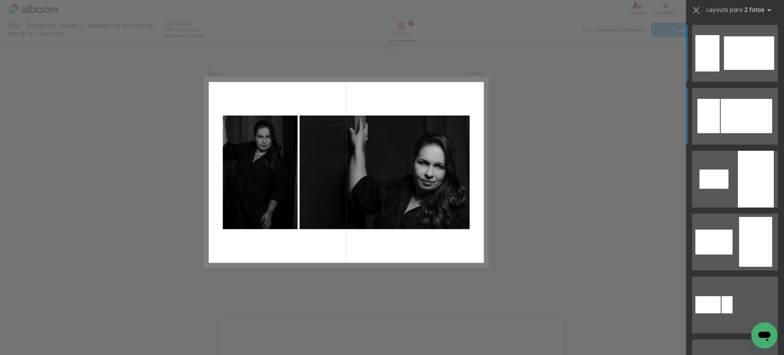
click at [744, 110] on div at bounding box center [746, 116] width 51 height 34
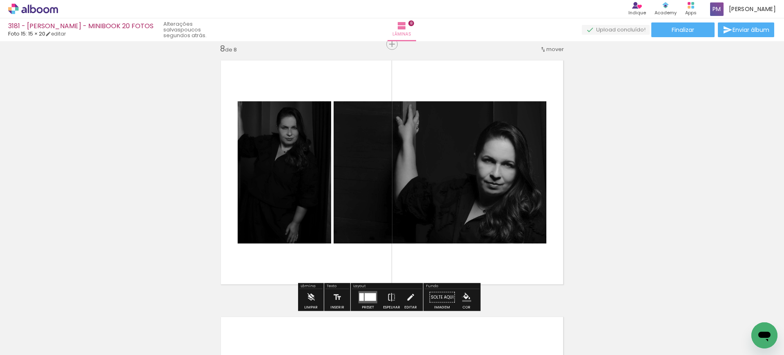
click at [462, 297] on iron-icon "color picker" at bounding box center [466, 297] width 9 height 9
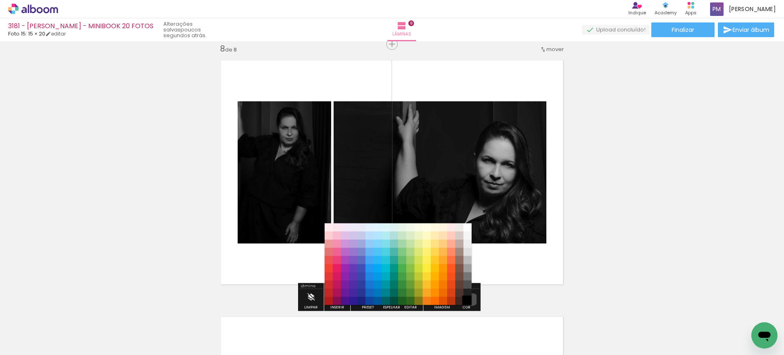
click at [469, 299] on paper-item "#000000" at bounding box center [467, 301] width 8 height 8
click at [470, 291] on paper-item "#212121" at bounding box center [467, 293] width 8 height 8
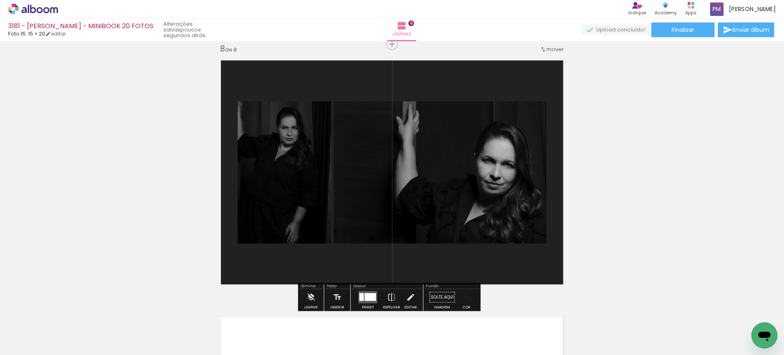
click at [465, 300] on iron-icon "color picker" at bounding box center [466, 297] width 9 height 9
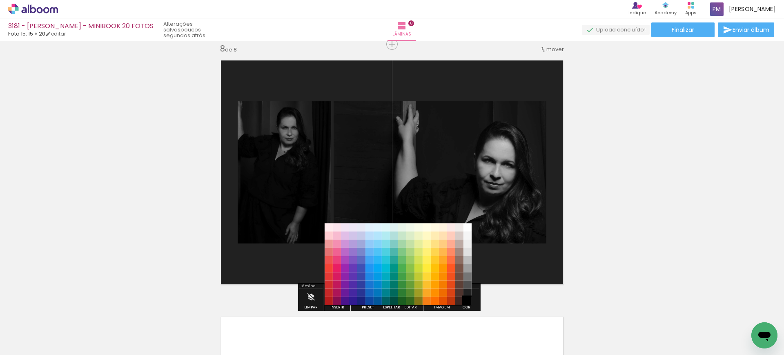
click at [470, 300] on paper-item "#000000" at bounding box center [467, 301] width 8 height 8
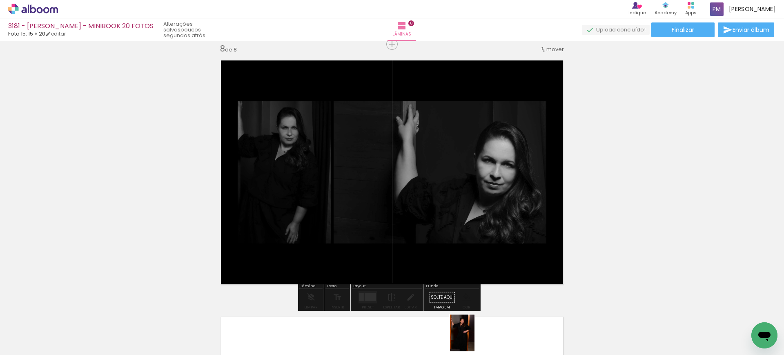
drag, startPoint x: 471, startPoint y: 344, endPoint x: 457, endPoint y: 337, distance: 15.2
click at [454, 337] on div at bounding box center [440, 327] width 27 height 40
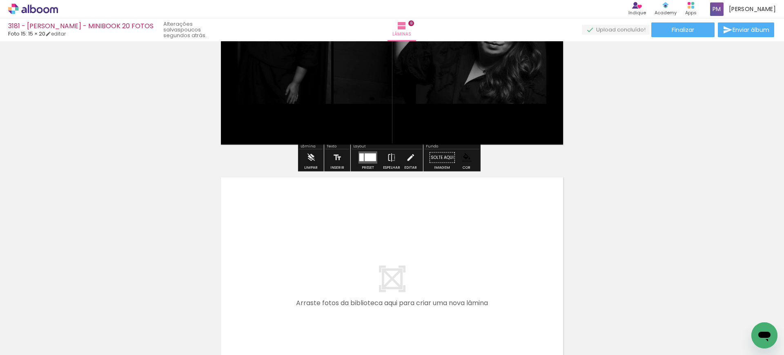
scroll to position [1976, 0]
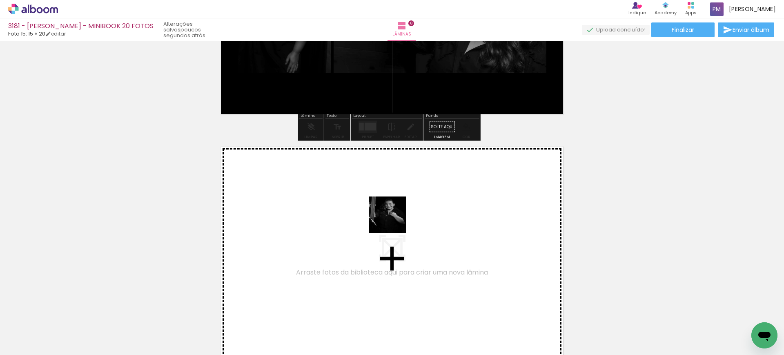
drag, startPoint x: 423, startPoint y: 341, endPoint x: 359, endPoint y: 314, distance: 68.8
click at [390, 229] on quentale-workspace at bounding box center [392, 177] width 784 height 355
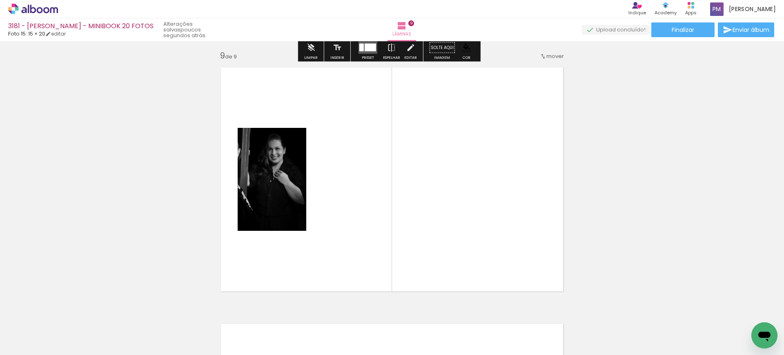
scroll to position [2062, 0]
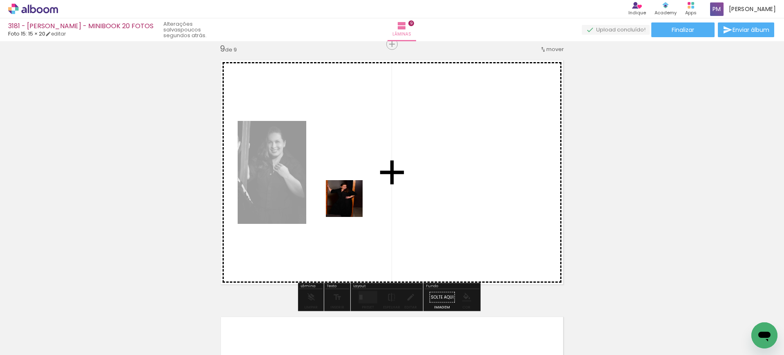
drag, startPoint x: 295, startPoint y: 329, endPoint x: 357, endPoint y: 194, distance: 148.9
click at [357, 194] on quentale-workspace at bounding box center [392, 177] width 784 height 355
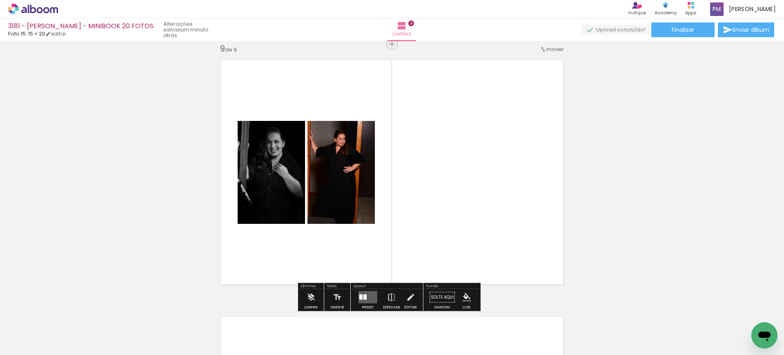
drag, startPoint x: 372, startPoint y: 298, endPoint x: 367, endPoint y: 295, distance: 5.8
click at [372, 298] on quentale-layouter at bounding box center [367, 297] width 19 height 12
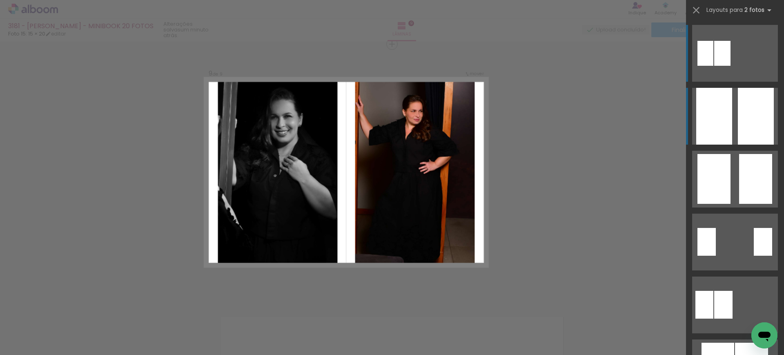
click at [727, 135] on div at bounding box center [714, 116] width 36 height 57
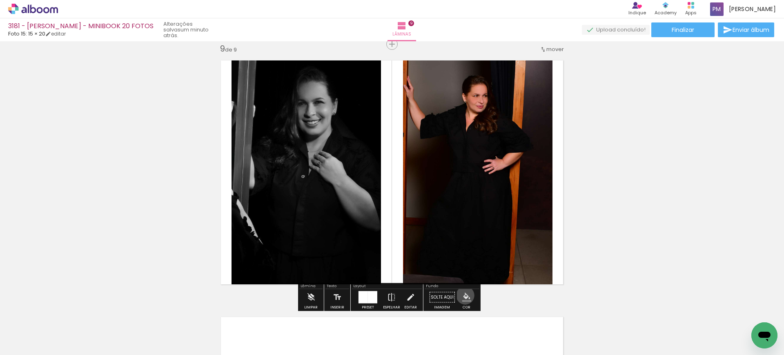
click at [462, 295] on iron-icon "color picker" at bounding box center [466, 297] width 9 height 9
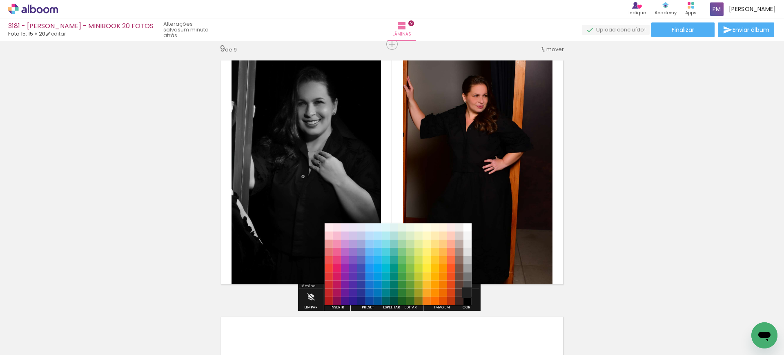
click at [468, 291] on paper-item "#212121" at bounding box center [467, 293] width 8 height 8
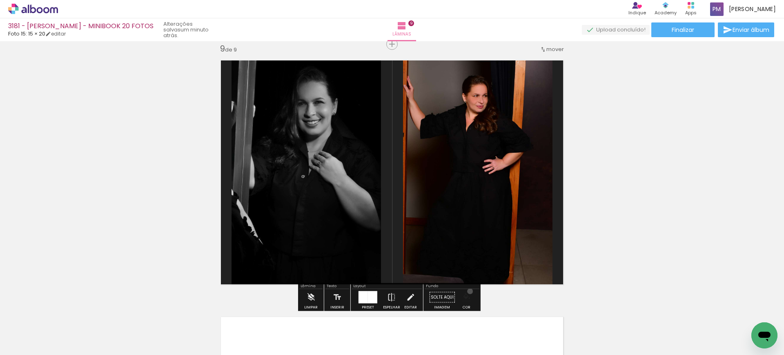
click at [467, 291] on paper-menu-button "#ffebee #ffcdd2 #ef9a9a #e57373 #ef5350 #f44336 #e53935 #d32f2f #c62828 #b71c1c…" at bounding box center [467, 297] width 16 height 16
click at [457, 294] on paper-button "Cor" at bounding box center [467, 299] width 20 height 21
click at [472, 297] on paper-button "Cor" at bounding box center [467, 299] width 20 height 21
click at [466, 294] on iron-icon "color picker" at bounding box center [466, 297] width 9 height 9
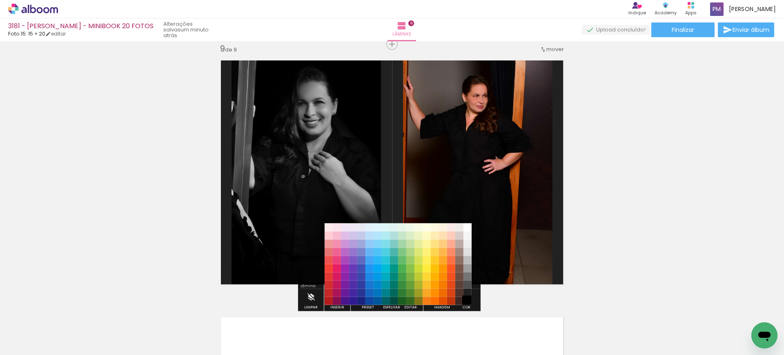
click at [468, 298] on paper-item "#000000" at bounding box center [467, 301] width 8 height 8
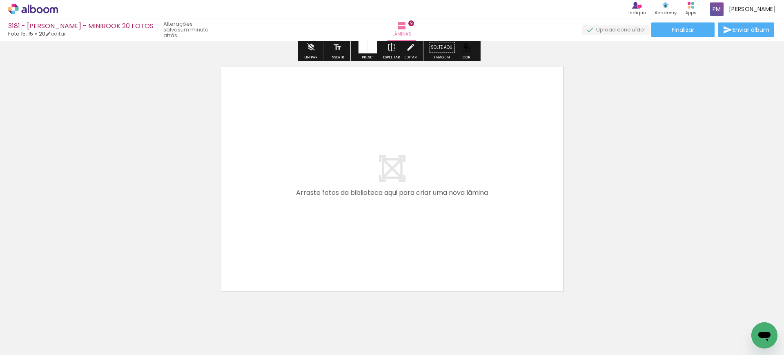
scroll to position [2317, 0]
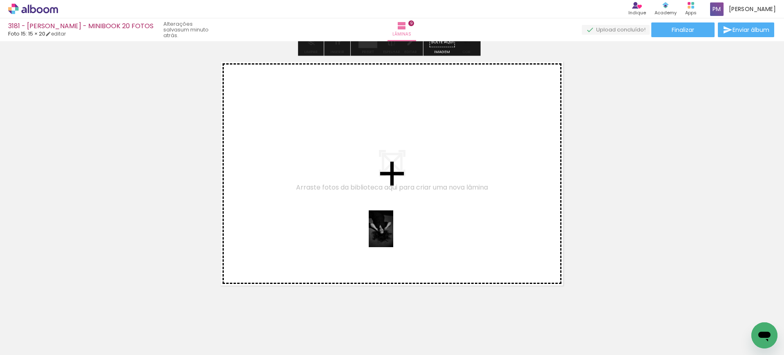
drag, startPoint x: 467, startPoint y: 335, endPoint x: 389, endPoint y: 229, distance: 132.2
click at [389, 229] on quentale-workspace at bounding box center [392, 177] width 784 height 355
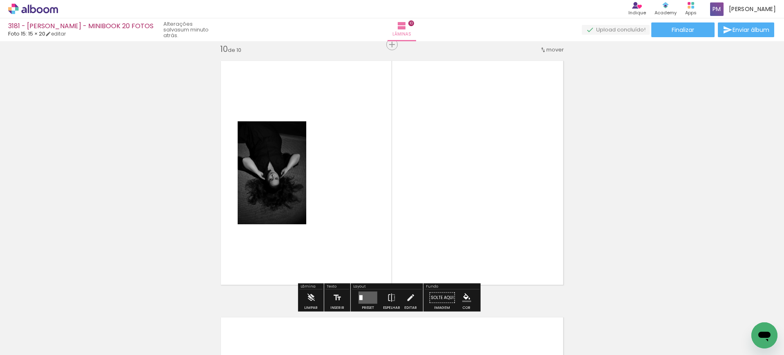
scroll to position [2318, 0]
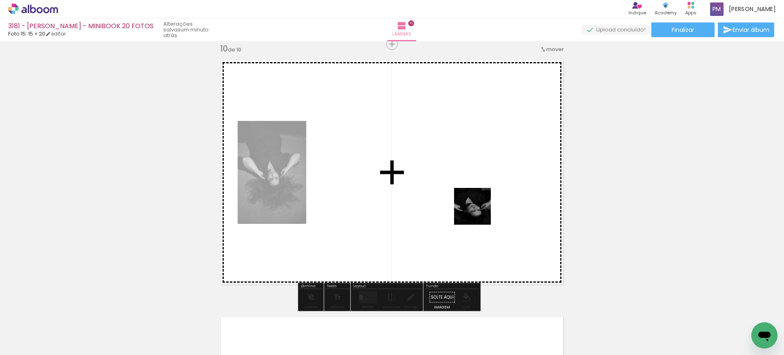
drag, startPoint x: 512, startPoint y: 327, endPoint x: 478, endPoint y: 212, distance: 119.2
click at [478, 212] on quentale-workspace at bounding box center [392, 177] width 784 height 355
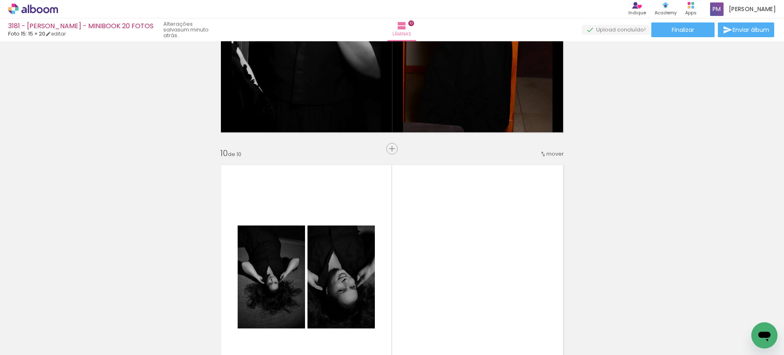
scroll to position [2233, 0]
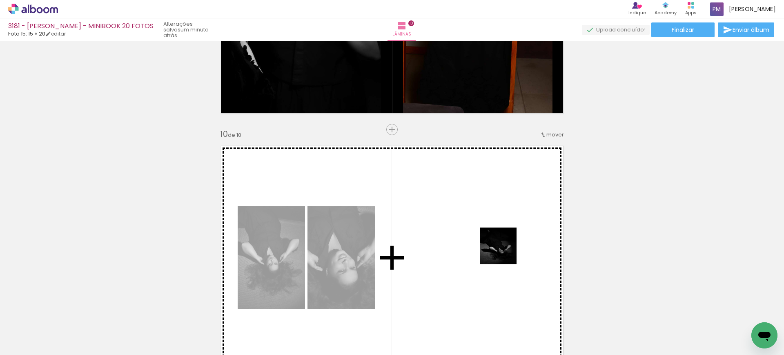
drag, startPoint x: 567, startPoint y: 325, endPoint x: 501, endPoint y: 252, distance: 98.3
click at [501, 252] on quentale-workspace at bounding box center [392, 177] width 784 height 355
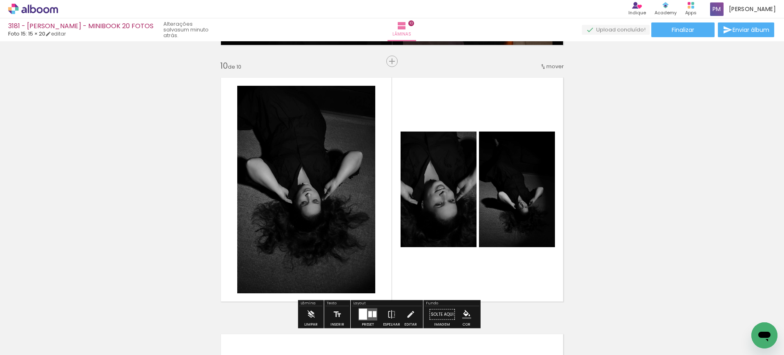
scroll to position [2318, 0]
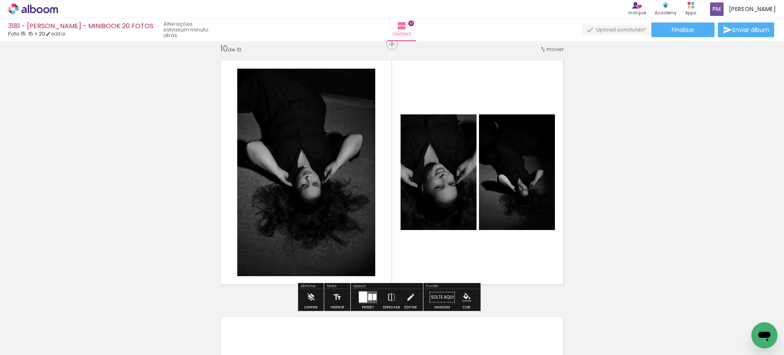
click at [368, 297] on div at bounding box center [370, 297] width 4 height 6
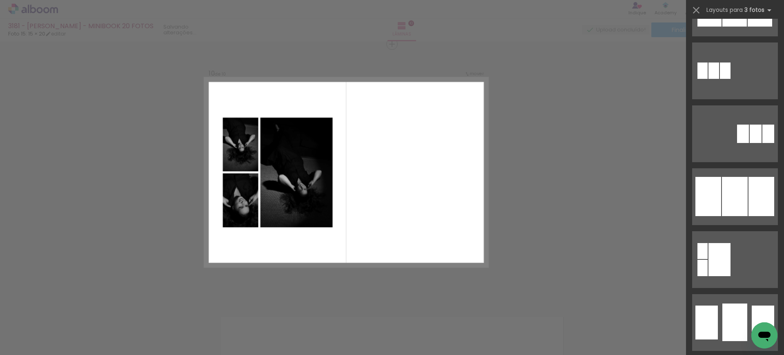
scroll to position [680, 0]
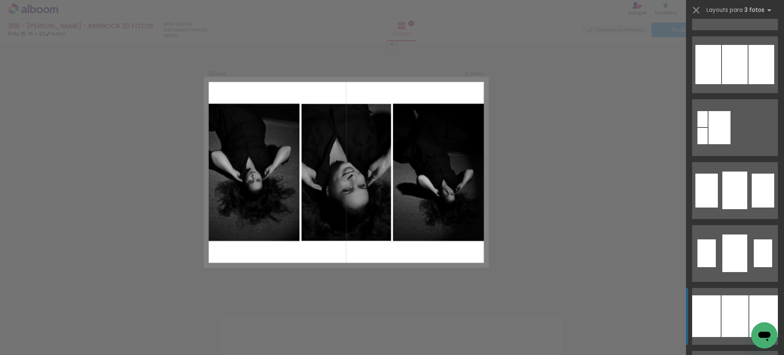
click at [725, 314] on div at bounding box center [734, 316] width 27 height 42
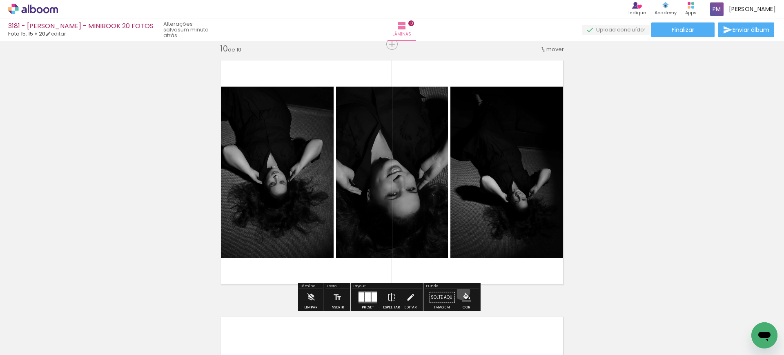
click at [459, 292] on paper-menu-button "#ffebee #ffcdd2 #ef9a9a #e57373 #ef5350 #f44336 #e53935 #d32f2f #c62828 #b71c1c…" at bounding box center [467, 297] width 16 height 16
click at [461, 286] on div "Fundo" at bounding box center [452, 286] width 55 height 5
click at [465, 298] on iron-icon "color picker" at bounding box center [466, 297] width 9 height 9
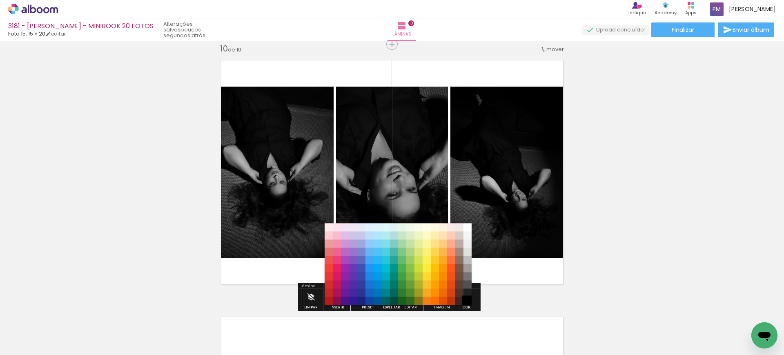
click at [470, 297] on paper-item "#000000" at bounding box center [467, 301] width 8 height 8
click at [467, 290] on paper-item "#212121" at bounding box center [467, 293] width 8 height 8
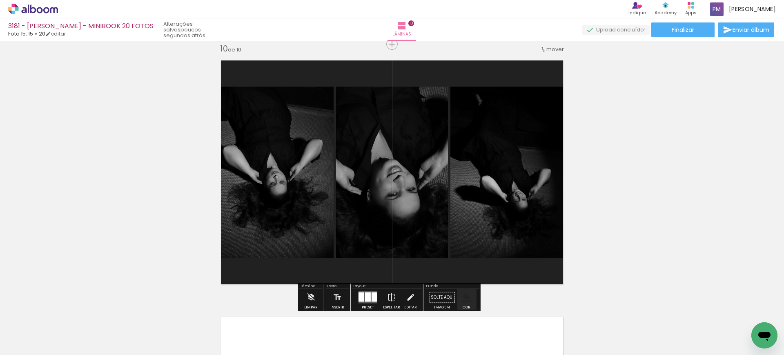
click at [465, 289] on paper-menu-button "#ffebee #ffcdd2 #ef9a9a #e57373 #ef5350 #f44336 #e53935 #d32f2f #c62828 #b71c1c…" at bounding box center [467, 297] width 16 height 16
click at [465, 294] on iron-icon "color picker" at bounding box center [466, 297] width 9 height 9
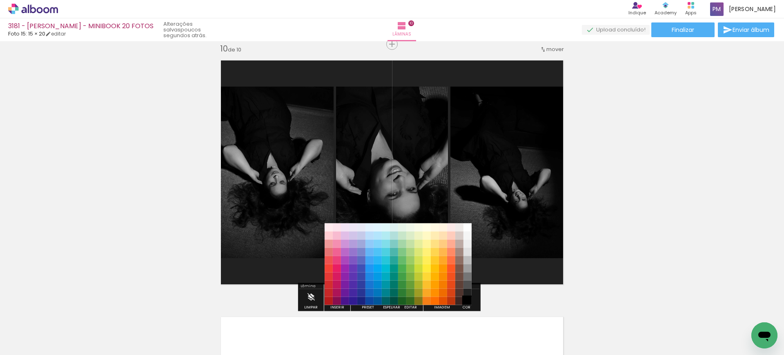
click at [465, 297] on paper-item "#000000" at bounding box center [467, 301] width 8 height 8
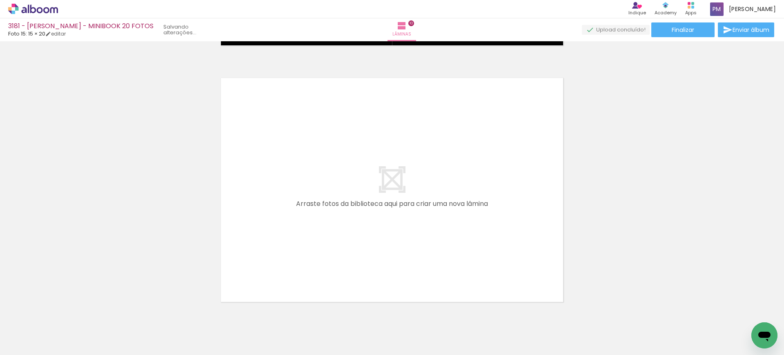
scroll to position [2573, 0]
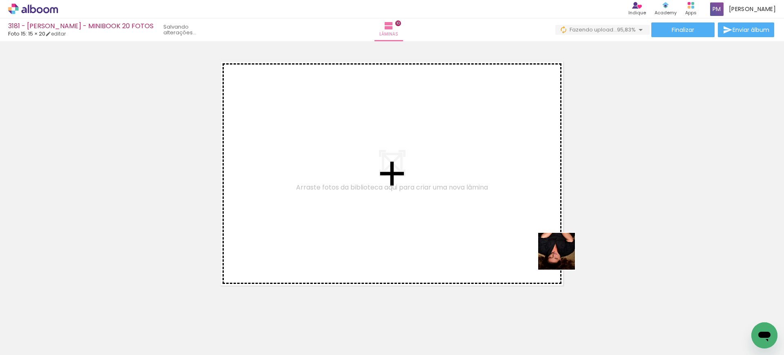
drag, startPoint x: 609, startPoint y: 317, endPoint x: 416, endPoint y: 158, distance: 250.3
click at [416, 158] on quentale-workspace at bounding box center [392, 177] width 784 height 355
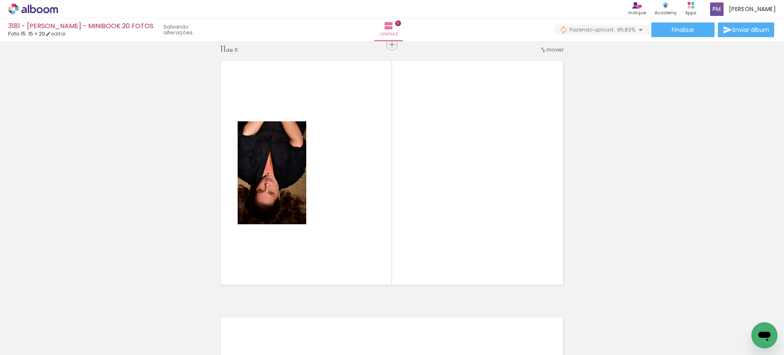
scroll to position [2575, 0]
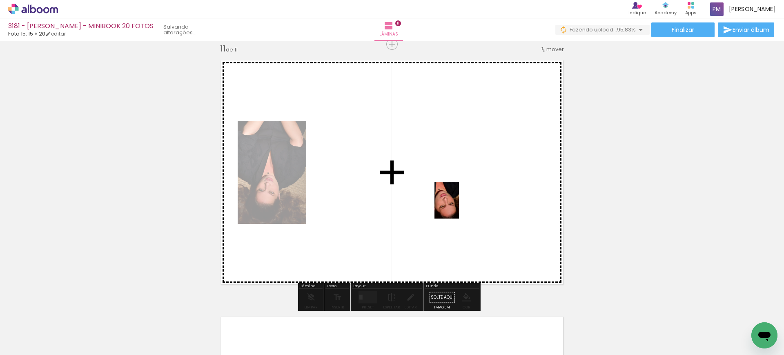
drag, startPoint x: 632, startPoint y: 311, endPoint x: 272, endPoint y: 269, distance: 362.5
click at [458, 207] on quentale-workspace at bounding box center [392, 177] width 784 height 355
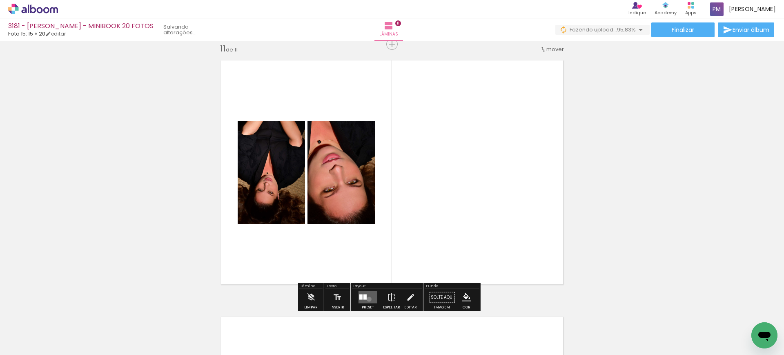
click at [367, 299] on quentale-layouter at bounding box center [367, 297] width 19 height 12
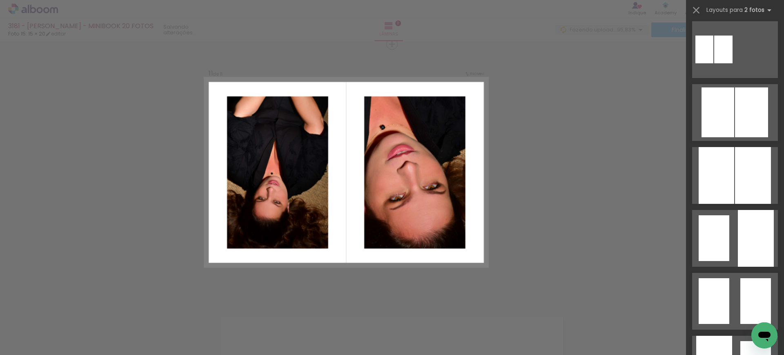
scroll to position [425, 0]
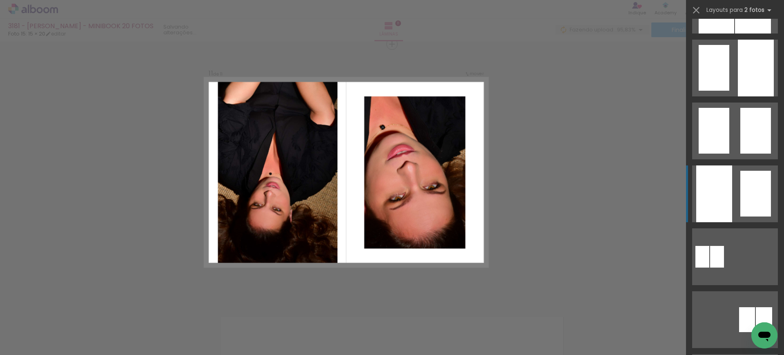
click at [717, 200] on div at bounding box center [714, 193] width 36 height 57
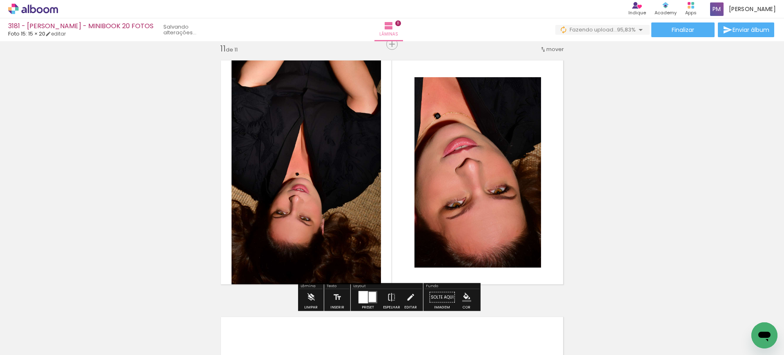
drag, startPoint x: 465, startPoint y: 298, endPoint x: 470, endPoint y: 296, distance: 5.3
click at [465, 298] on iron-icon "color picker" at bounding box center [466, 297] width 9 height 9
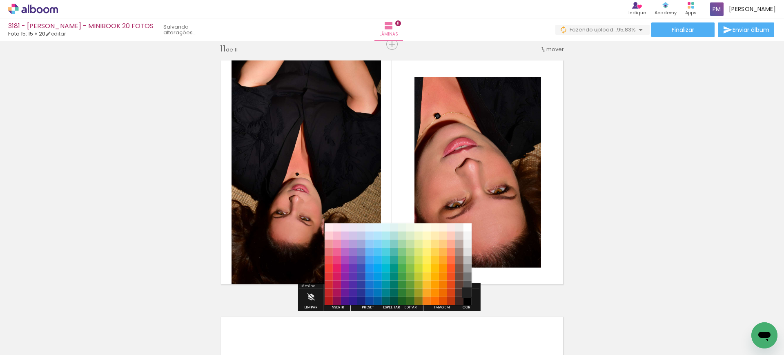
click at [466, 291] on paper-item "#212121" at bounding box center [467, 293] width 8 height 8
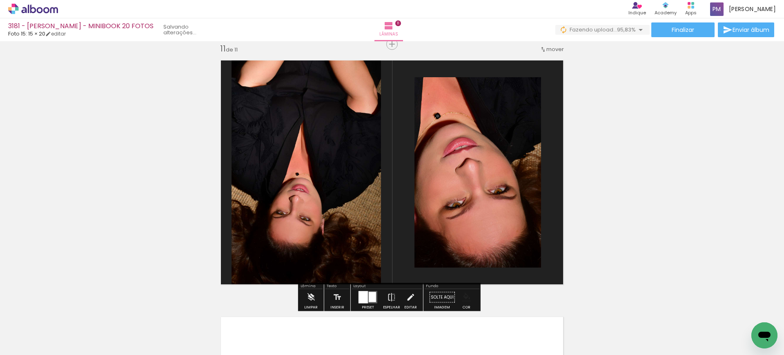
click at [462, 292] on paper-menu-button "#ffebee #ffcdd2 #ef9a9a #e57373 #ef5350 #f44336 #e53935 #d32f2f #c62828 #b71c1c…" at bounding box center [467, 297] width 16 height 16
click at [459, 289] on paper-menu-button "#ffebee #ffcdd2 #ef9a9a #e57373 #ef5350 #f44336 #e53935 #d32f2f #c62828 #b71c1c…" at bounding box center [467, 297] width 16 height 16
click at [463, 301] on iron-icon "color picker" at bounding box center [466, 297] width 9 height 9
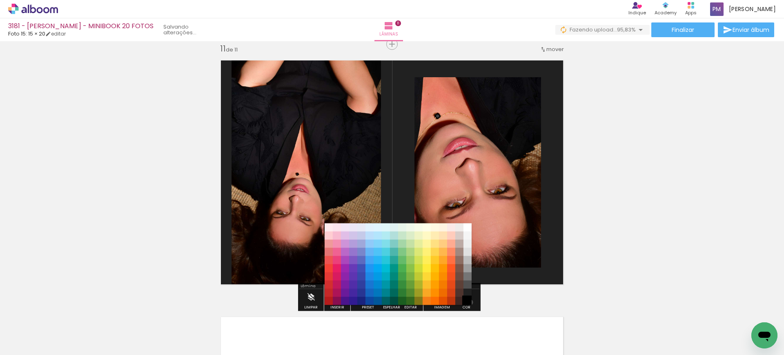
click at [467, 302] on paper-item "#000000" at bounding box center [467, 301] width 8 height 8
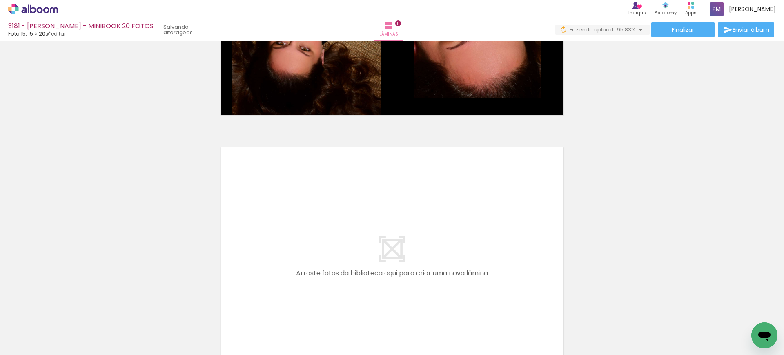
scroll to position [2744, 0]
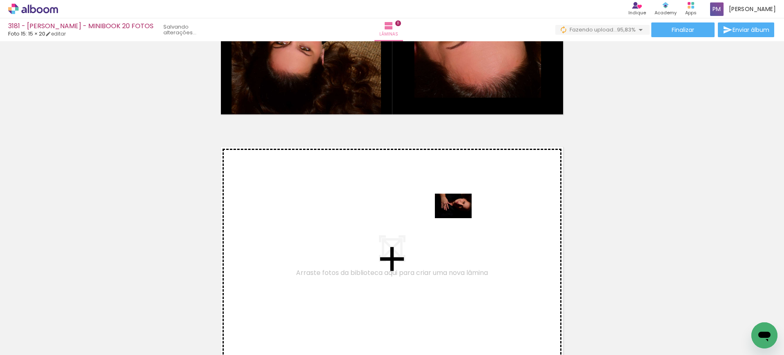
drag, startPoint x: 698, startPoint y: 332, endPoint x: 458, endPoint y: 218, distance: 265.7
click at [458, 218] on quentale-workspace at bounding box center [392, 177] width 784 height 355
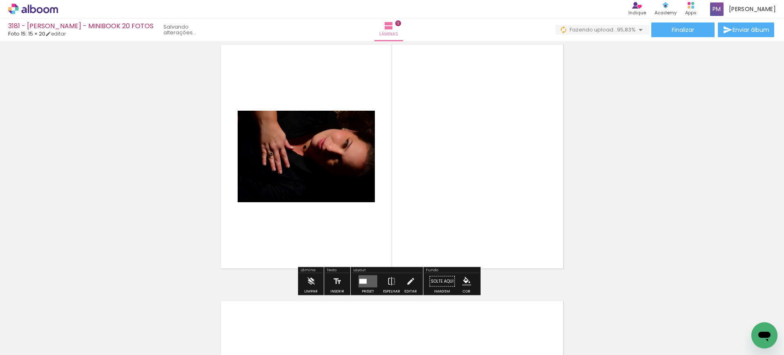
scroll to position [2890, 0]
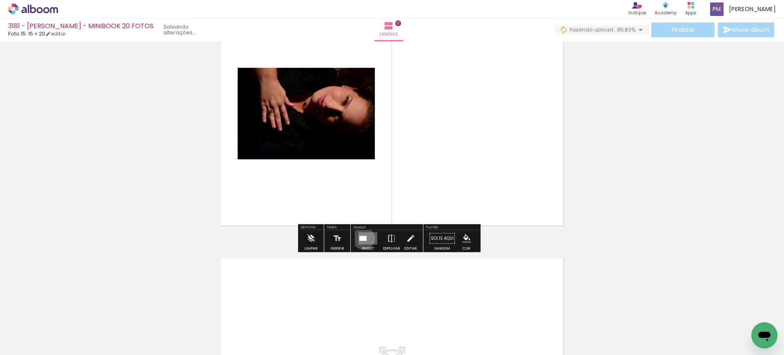
click at [362, 238] on div at bounding box center [362, 238] width 7 height 5
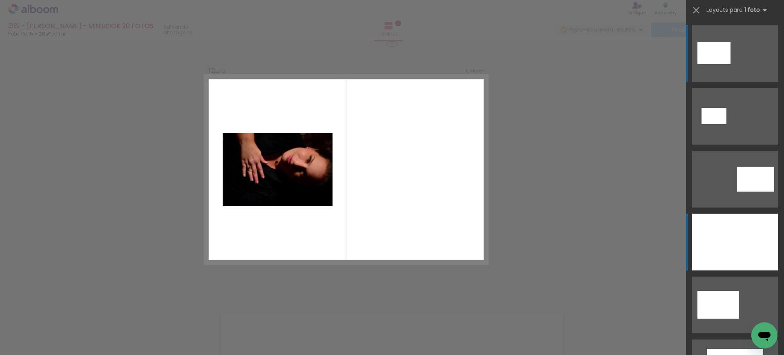
scroll to position [2831, 0]
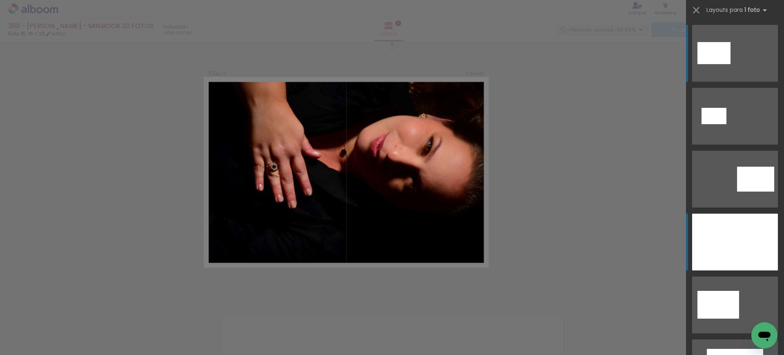
drag, startPoint x: 734, startPoint y: 229, endPoint x: 670, endPoint y: 239, distance: 65.3
click at [734, 229] on div at bounding box center [735, 242] width 86 height 57
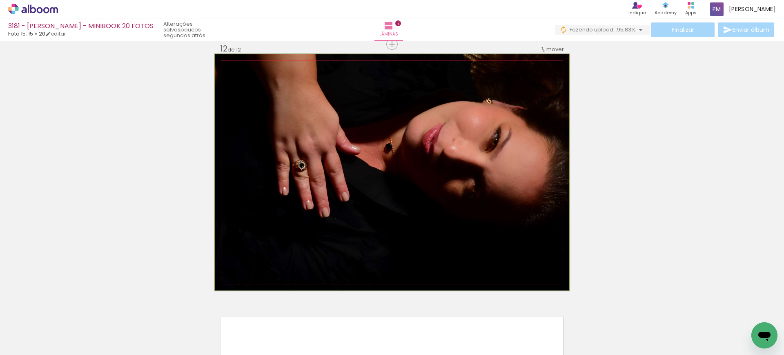
drag, startPoint x: 404, startPoint y: 196, endPoint x: 404, endPoint y: 183, distance: 12.7
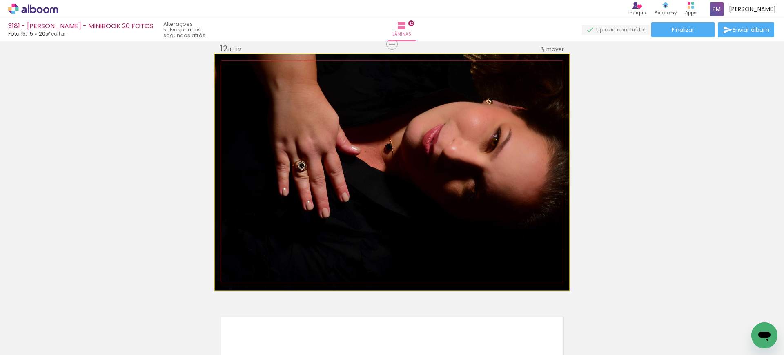
drag, startPoint x: 407, startPoint y: 185, endPoint x: 407, endPoint y: 189, distance: 4.5
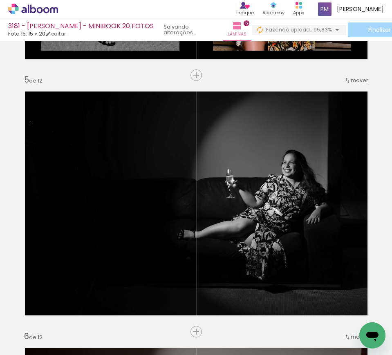
scroll to position [0, 457]
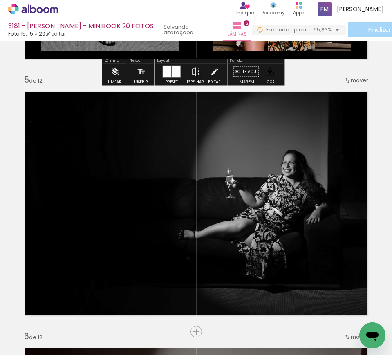
click at [328, 29] on span "95,83%" at bounding box center [322, 30] width 19 height 8
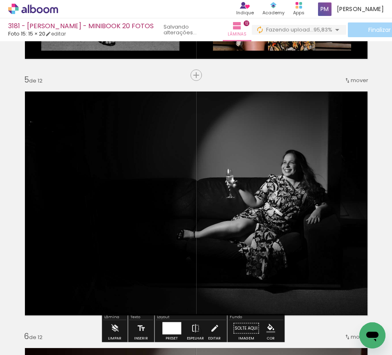
scroll to position [0, 457]
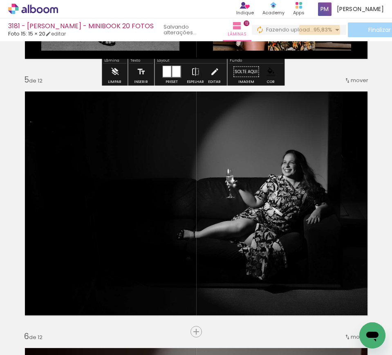
click at [318, 31] on span "95,83%" at bounding box center [322, 30] width 19 height 8
click at [350, 31] on span "Finalizar" at bounding box center [352, 30] width 22 height 6
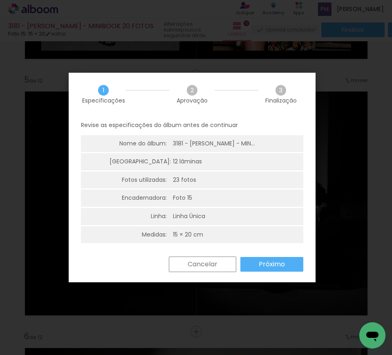
click at [0, 0] on slot "Próximo" at bounding box center [0, 0] width 0 height 0
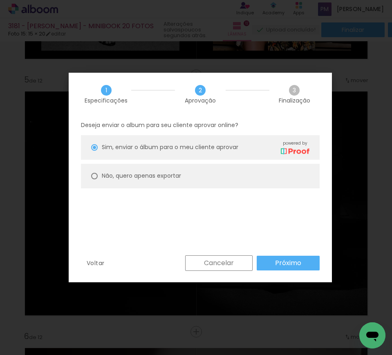
click at [0, 0] on slot "Cancelar" at bounding box center [0, 0] width 0 height 0
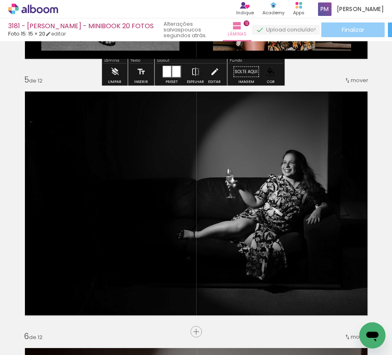
click at [349, 27] on span "Finalizar" at bounding box center [352, 30] width 22 height 6
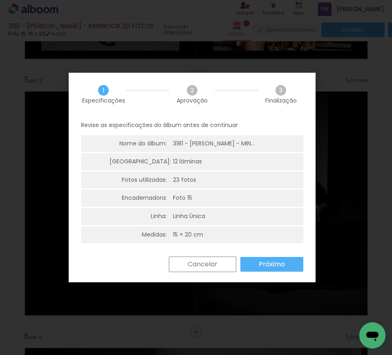
click at [0, 0] on slot "Próximo" at bounding box center [0, 0] width 0 height 0
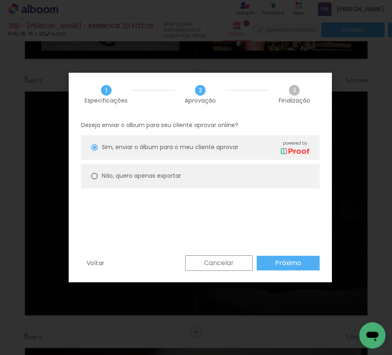
click at [156, 181] on paper-radio-button "Não, quero apenas exportar" at bounding box center [200, 176] width 238 height 24
type paper-radio-button "on"
click at [0, 0] on slot "Próximo" at bounding box center [0, 0] width 0 height 0
type input "Alta, 300 DPI"
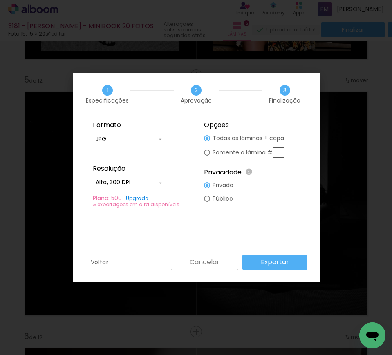
drag, startPoint x: 291, startPoint y: 267, endPoint x: 290, endPoint y: 19, distance: 247.8
click at [292, 267] on paper-button "Exportar" at bounding box center [274, 262] width 65 height 15
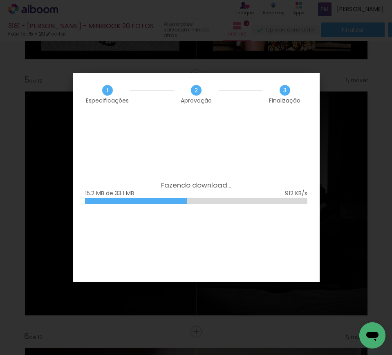
scroll to position [0, 457]
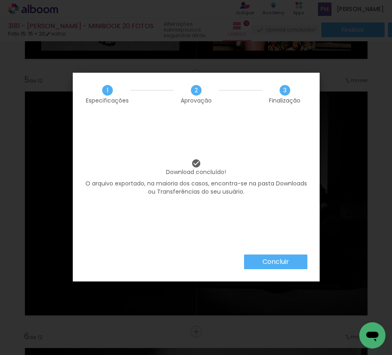
click at [0, 0] on slot "Concluir" at bounding box center [0, 0] width 0 height 0
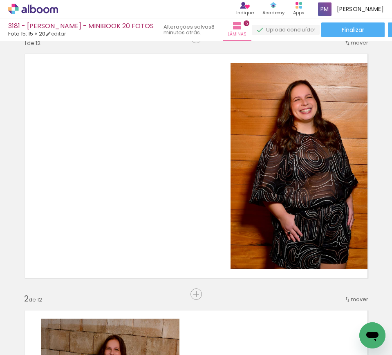
scroll to position [0, 0]
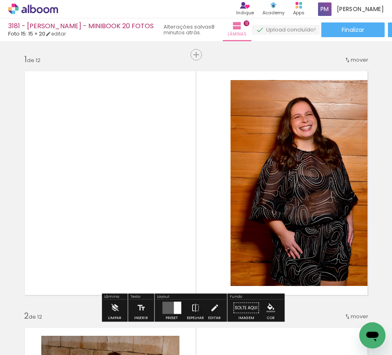
drag, startPoint x: 187, startPoint y: 53, endPoint x: 56, endPoint y: 245, distance: 232.1
click at [191, 53] on div "Inserir lâmina" at bounding box center [213, 55] width 44 height 10
click at [201, 53] on span "Inserir lâmina" at bounding box center [217, 54] width 32 height 5
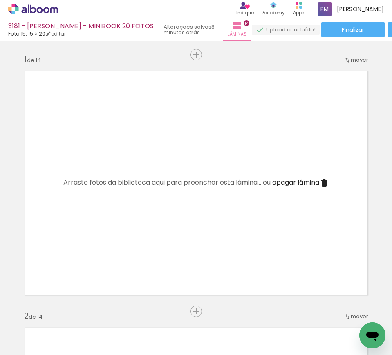
scroll to position [0, 821]
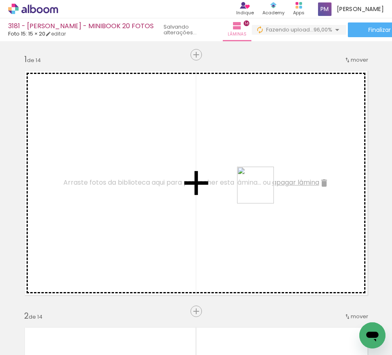
drag, startPoint x: 284, startPoint y: 205, endPoint x: 261, endPoint y: 190, distance: 28.0
click at [261, 190] on quentale-workspace at bounding box center [196, 177] width 392 height 355
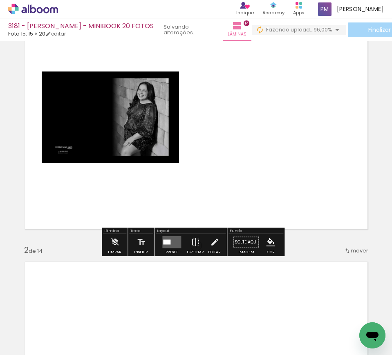
scroll to position [85, 0]
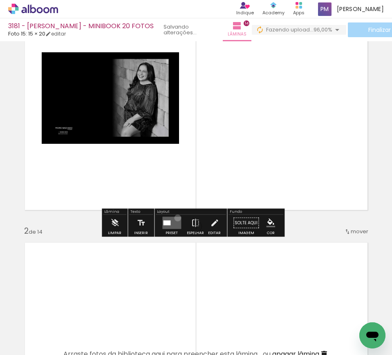
click at [176, 218] on quentale-layouter at bounding box center [171, 223] width 19 height 12
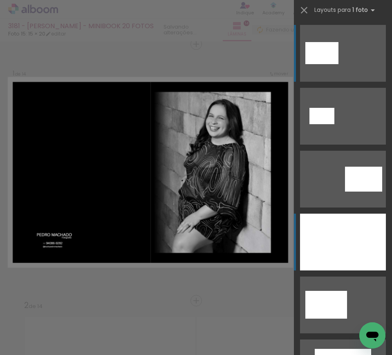
click at [350, 240] on div at bounding box center [343, 242] width 86 height 57
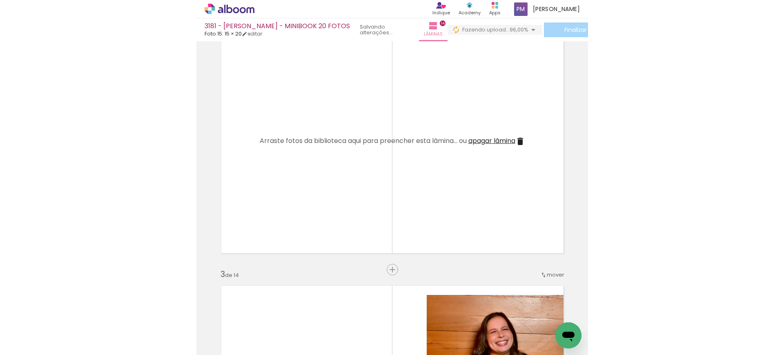
scroll to position [351, 0]
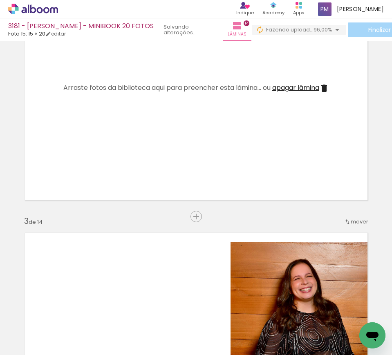
click at [307, 85] on span "apagar lâmina" at bounding box center [295, 87] width 47 height 9
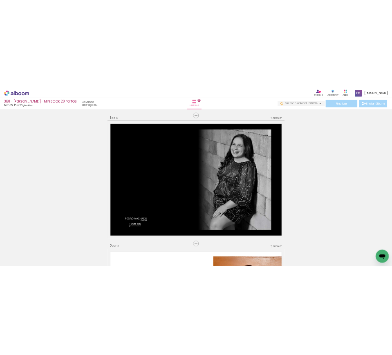
scroll to position [0, 0]
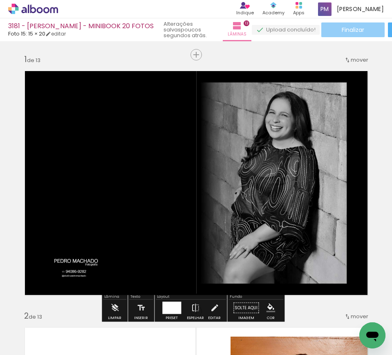
click at [344, 29] on span "Finalizar" at bounding box center [352, 30] width 22 height 6
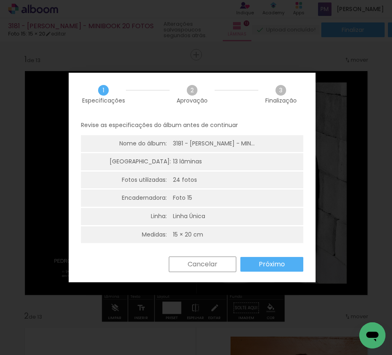
click at [265, 258] on paper-button "Próximo" at bounding box center [271, 264] width 63 height 15
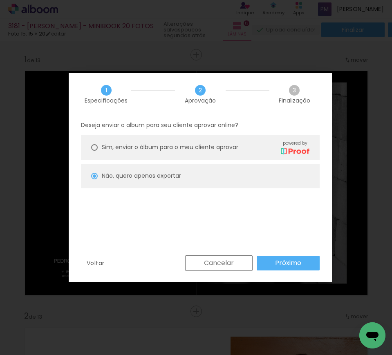
click at [0, 0] on slot "Próximo" at bounding box center [0, 0] width 0 height 0
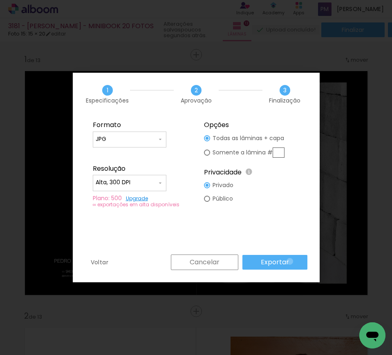
drag, startPoint x: 291, startPoint y: 261, endPoint x: 203, endPoint y: 102, distance: 182.2
click at [291, 261] on paper-button "Exportar" at bounding box center [274, 262] width 65 height 15
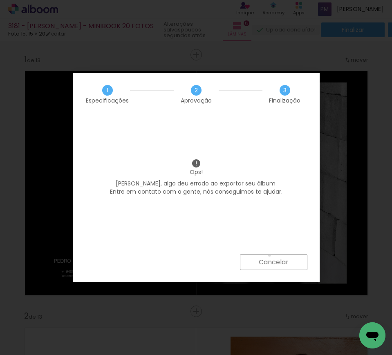
click at [269, 255] on paper-button "Cancelar" at bounding box center [273, 262] width 67 height 16
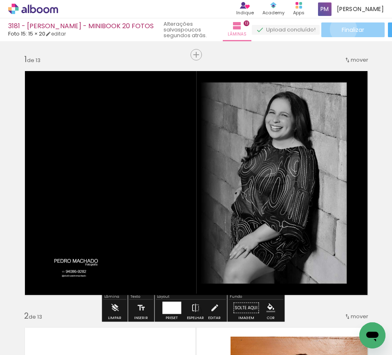
click at [341, 29] on span "Finalizar" at bounding box center [352, 30] width 22 height 6
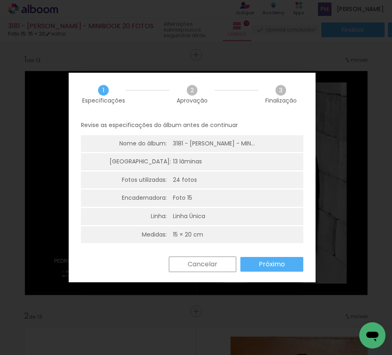
click at [0, 0] on slot "Próximo" at bounding box center [0, 0] width 0 height 0
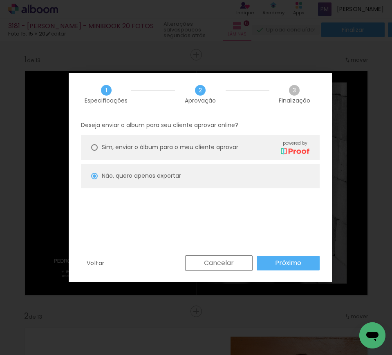
click at [280, 268] on paper-button "Próximo" at bounding box center [287, 263] width 63 height 15
type input "Alta, 300 DPI"
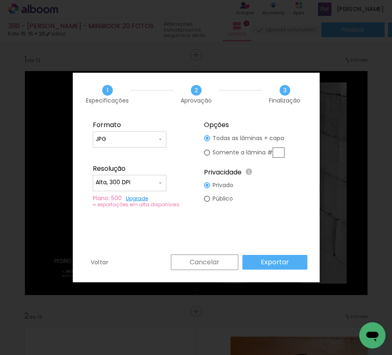
click at [281, 268] on paper-button "Exportar" at bounding box center [274, 262] width 65 height 15
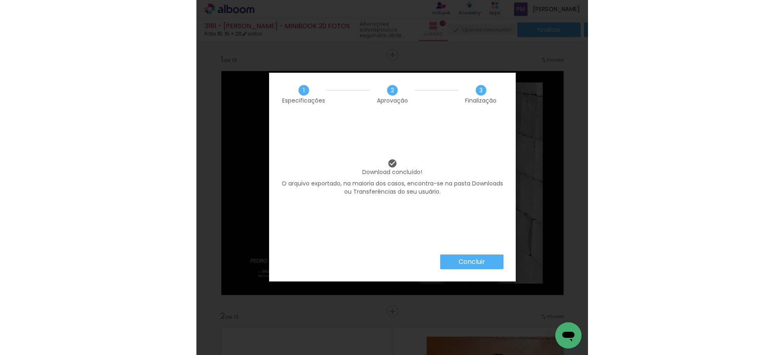
scroll to position [0, 429]
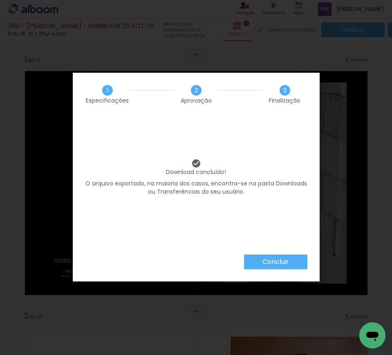
click at [0, 0] on slot "Concluir" at bounding box center [0, 0] width 0 height 0
